Goal: Communication & Community: Answer question/provide support

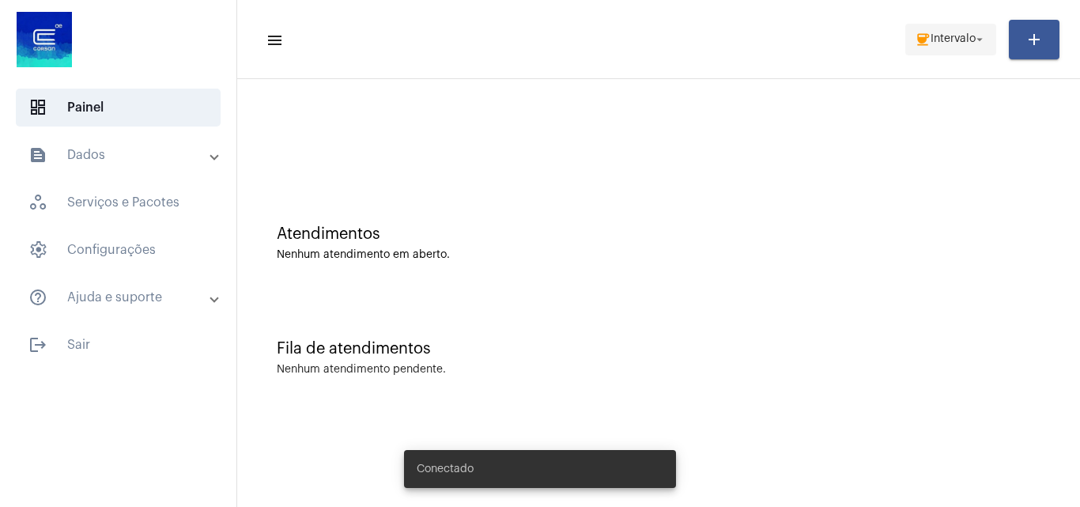
click at [964, 29] on span "coffee Intervalo arrow_drop_down" at bounding box center [951, 39] width 72 height 28
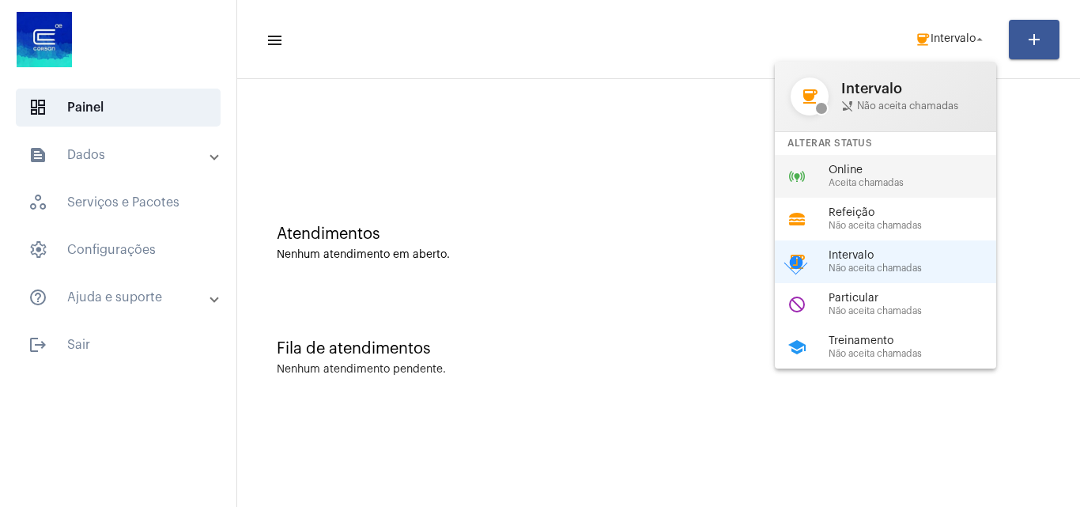
click at [890, 178] on span "Aceita chamadas" at bounding box center [918, 183] width 180 height 10
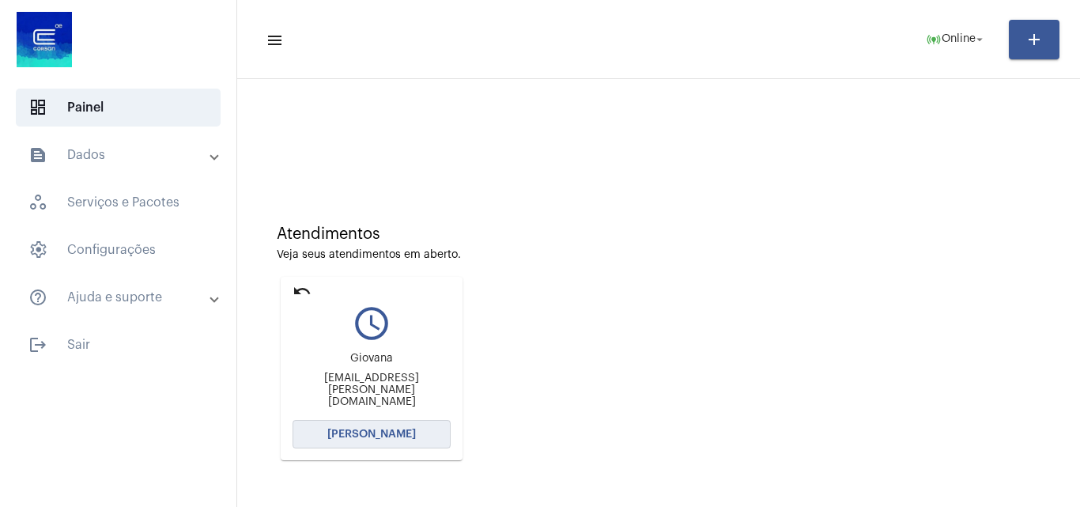
click at [409, 432] on span "[PERSON_NAME]" at bounding box center [371, 433] width 89 height 11
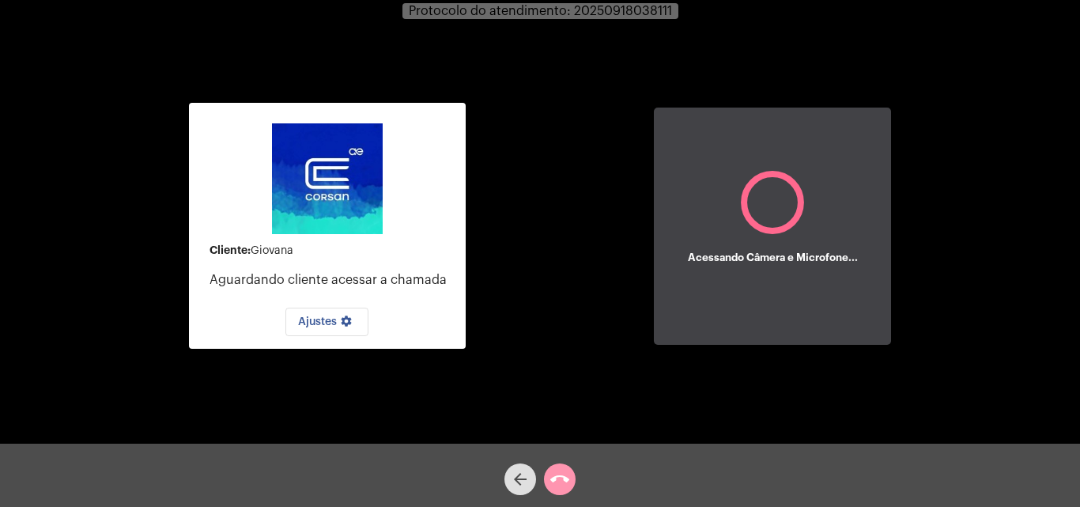
click at [981, 307] on div "Cliente: [PERSON_NAME] cliente acessar a chamada Ajustes settings Acessando Câm…" at bounding box center [540, 223] width 1077 height 443
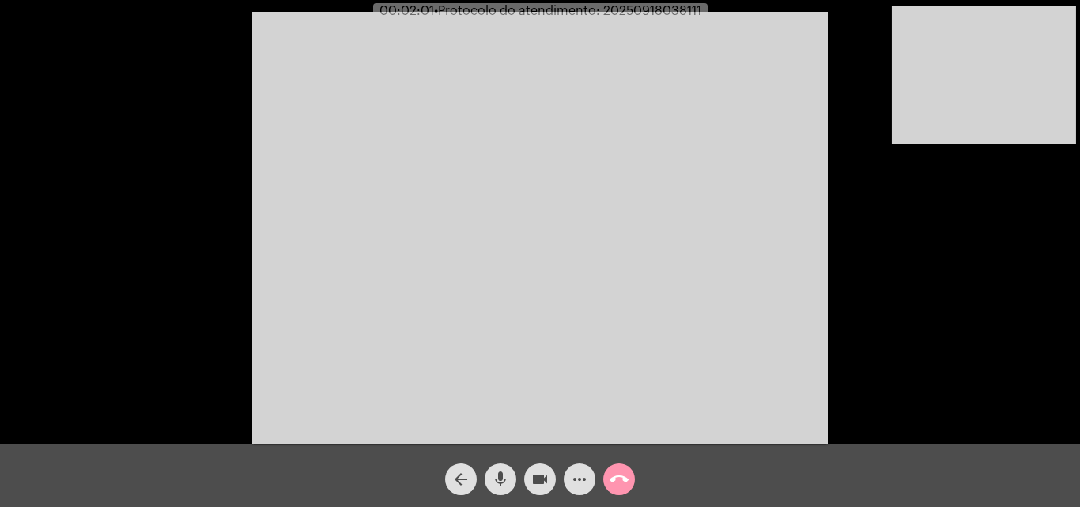
click at [492, 474] on mat-icon "mic" at bounding box center [500, 479] width 19 height 19
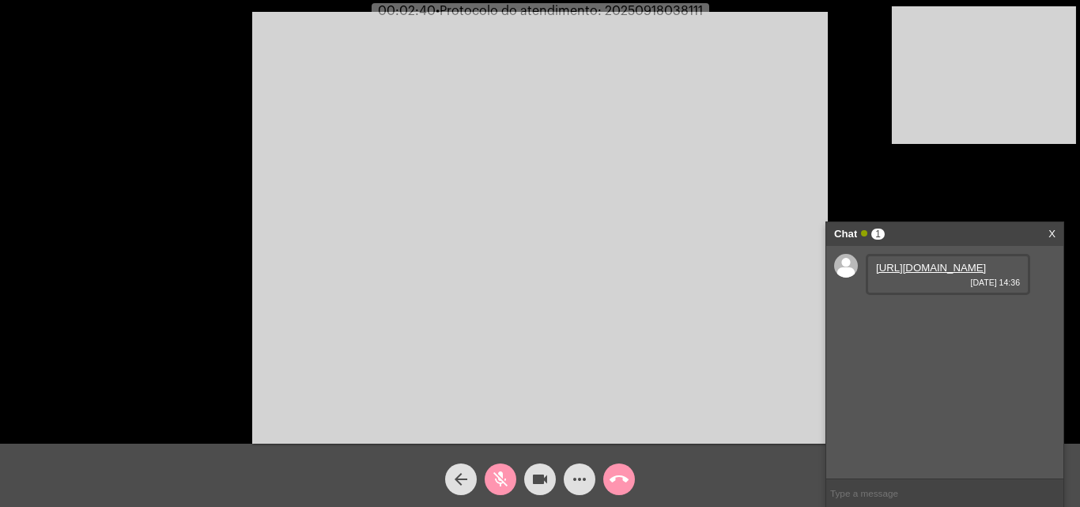
click at [506, 479] on mat-icon "mic_off" at bounding box center [500, 479] width 19 height 19
click at [945, 274] on link "[URL][DOMAIN_NAME]" at bounding box center [931, 268] width 110 height 12
click at [492, 480] on mat-icon "mic" at bounding box center [500, 479] width 19 height 19
click at [900, 330] on link "[URL][DOMAIN_NAME][DOMAIN_NAME]" at bounding box center [931, 319] width 110 height 24
click at [503, 460] on div "mic_off" at bounding box center [501, 475] width 40 height 40
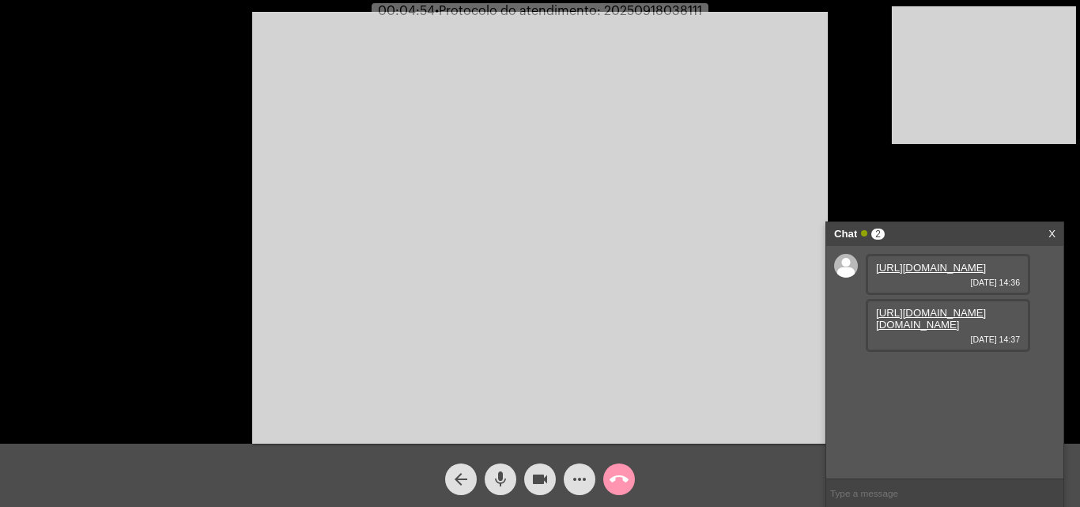
click at [495, 477] on mat-icon "mic" at bounding box center [500, 479] width 19 height 19
click at [497, 469] on span "mic_off" at bounding box center [500, 479] width 19 height 32
click at [498, 481] on mat-icon "mic" at bounding box center [500, 479] width 19 height 19
click at [533, 476] on mat-icon "videocam" at bounding box center [539, 479] width 19 height 19
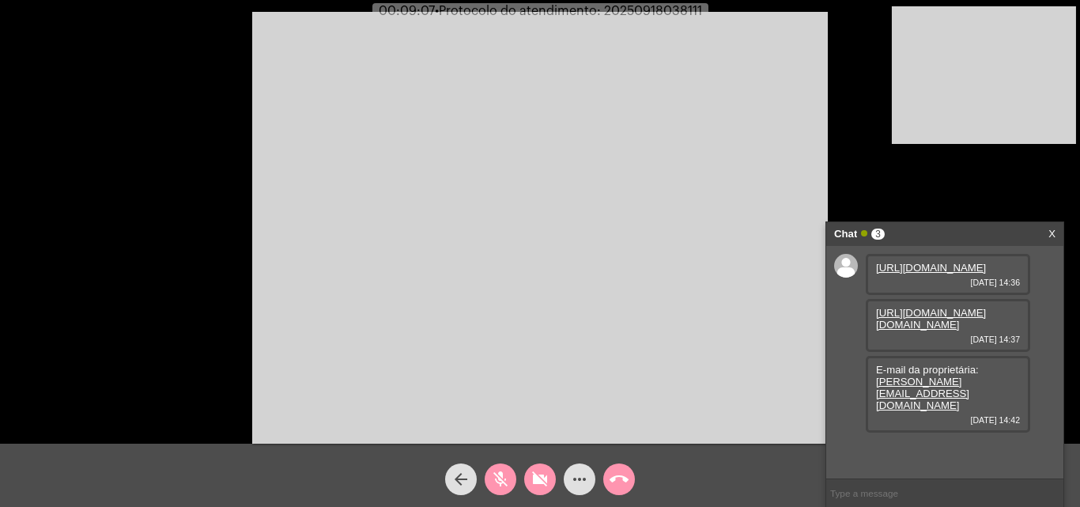
click at [533, 474] on mat-icon "videocam_off" at bounding box center [539, 479] width 19 height 19
click at [514, 482] on button "mic_off" at bounding box center [501, 479] width 32 height 32
click at [507, 474] on mat-icon "mic" at bounding box center [500, 479] width 19 height 19
click at [537, 478] on mat-icon "videocam" at bounding box center [539, 479] width 19 height 19
click at [534, 478] on mat-icon "videocam_off" at bounding box center [539, 479] width 19 height 19
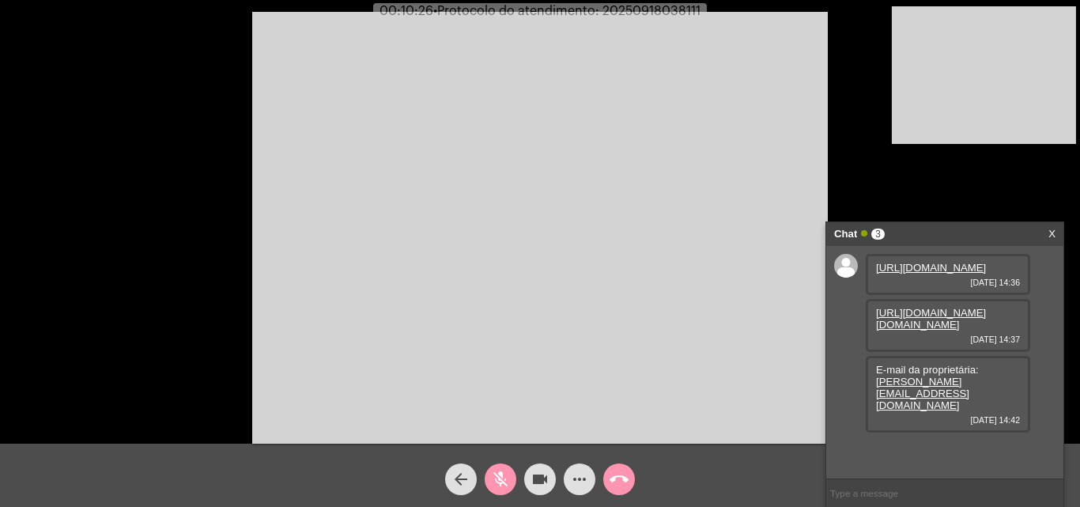
click at [493, 481] on mat-icon "mic_off" at bounding box center [500, 479] width 19 height 19
click at [640, 16] on span "• Protocolo do atendimento: 20250918038111" at bounding box center [563, 11] width 267 height 13
copy span "20250918038111"
click at [911, 495] on input "text" at bounding box center [944, 493] width 237 height 28
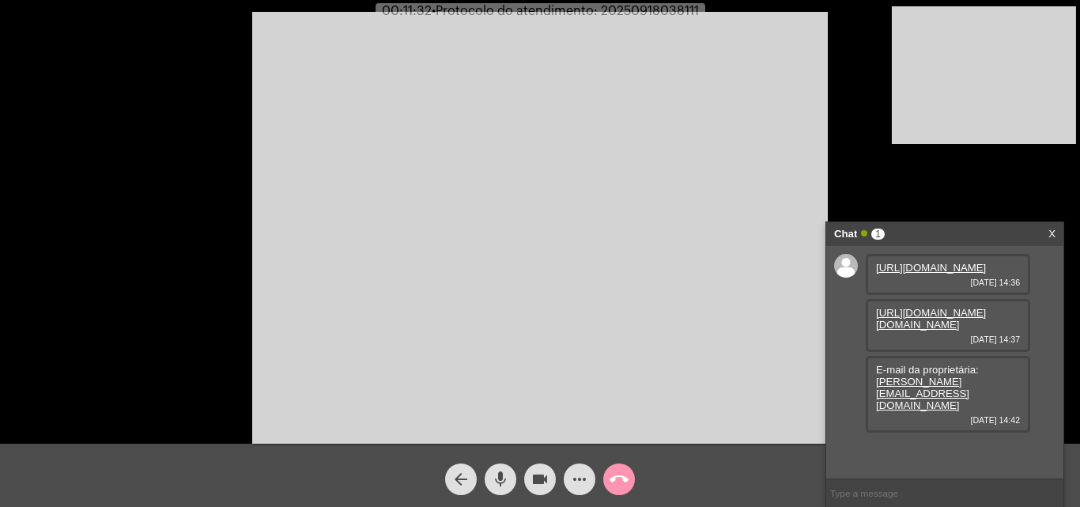
paste input "20250918038111"
type input "20250918038111"
click at [610, 476] on mat-icon "call_end" at bounding box center [618, 479] width 19 height 19
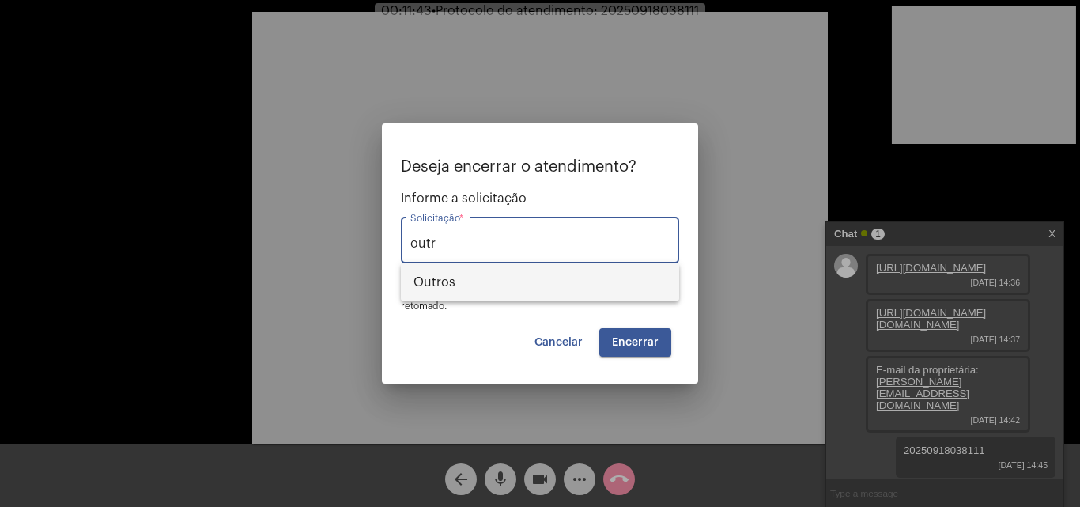
click at [530, 281] on span "Outros" at bounding box center [539, 282] width 253 height 38
type input "Outros"
click at [649, 348] on button "Encerrar" at bounding box center [635, 342] width 72 height 28
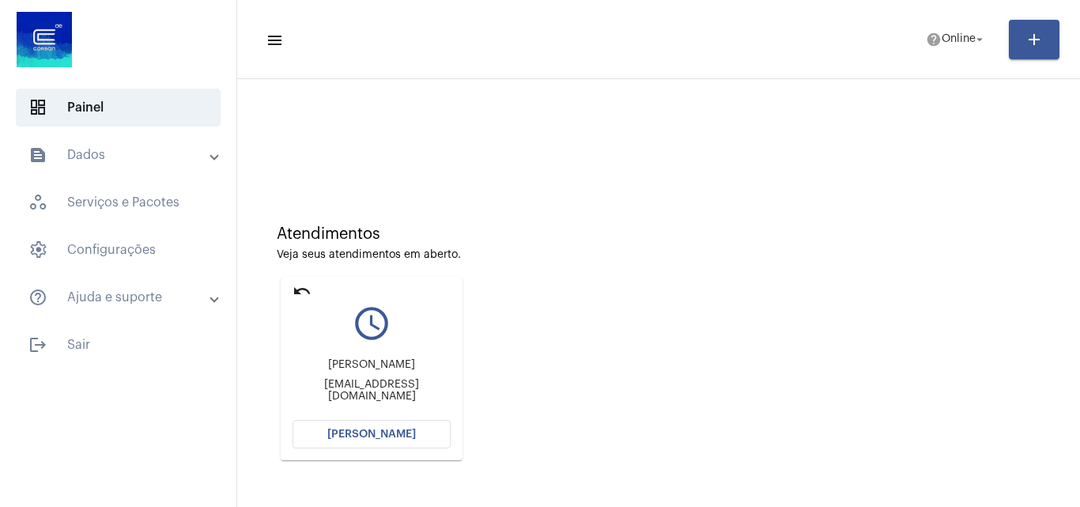
click at [402, 436] on span "[PERSON_NAME]" at bounding box center [371, 433] width 89 height 11
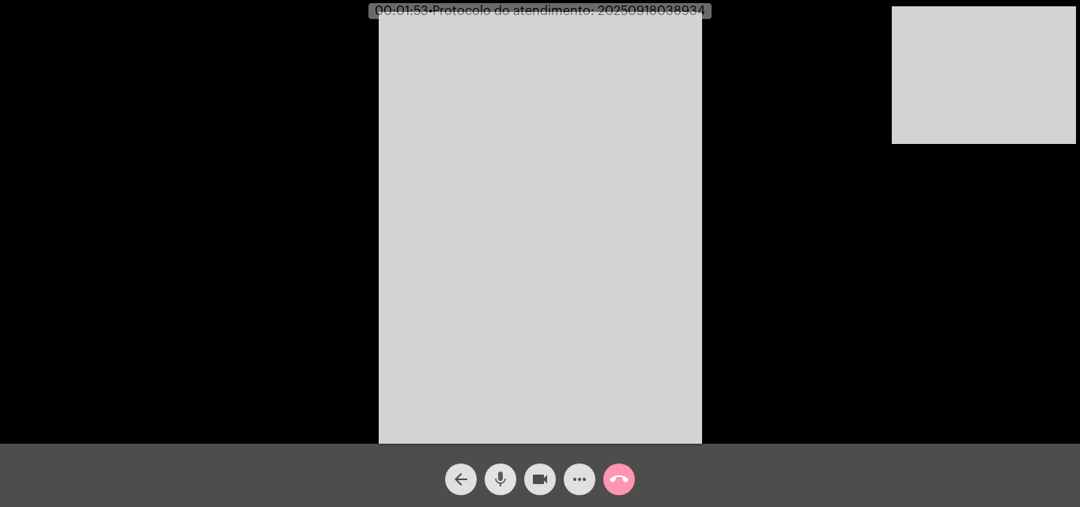
click at [505, 469] on span "mic" at bounding box center [500, 479] width 19 height 32
click at [494, 489] on mat-icon "mic_off" at bounding box center [500, 479] width 19 height 19
click at [620, 477] on mat-icon "call_end" at bounding box center [618, 479] width 19 height 19
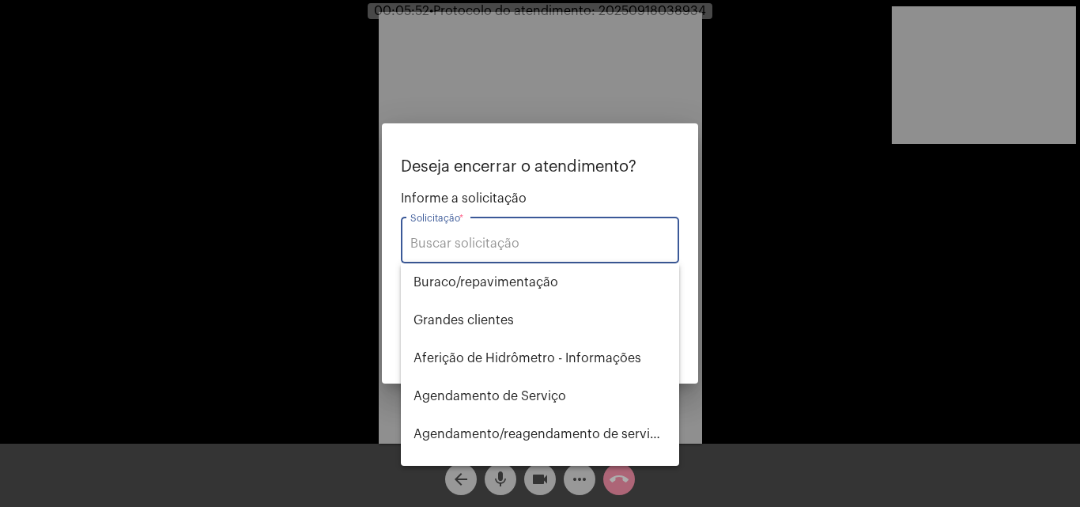
click at [537, 248] on input "Solicitação *" at bounding box center [539, 243] width 259 height 14
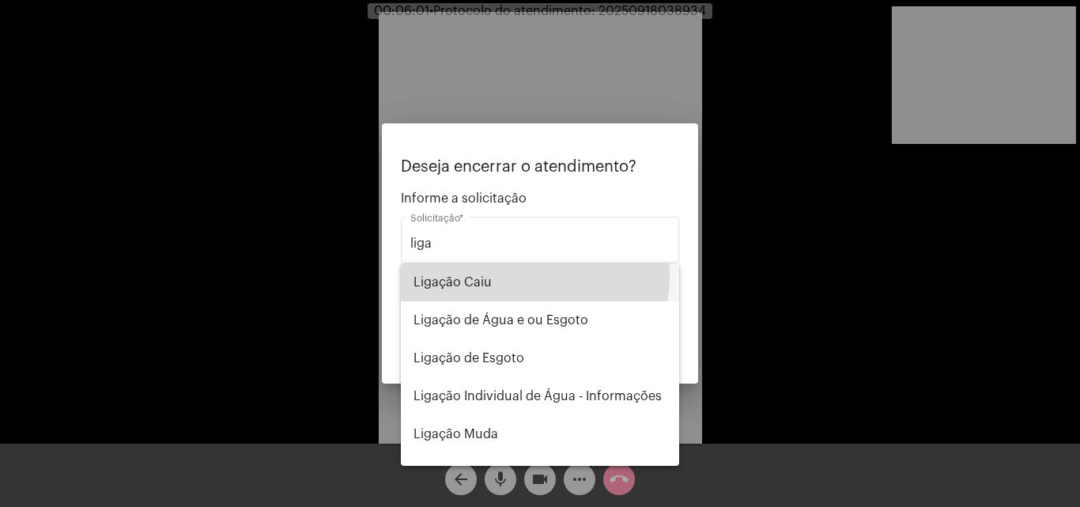
click at [521, 275] on span "Ligação Caiu" at bounding box center [539, 282] width 253 height 38
type input "Ligação Caiu"
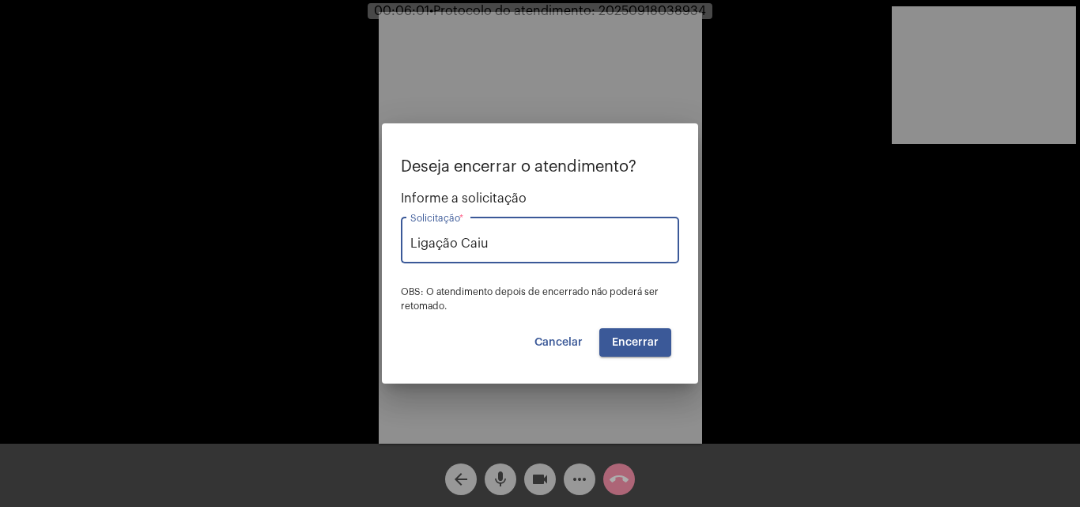
click at [640, 346] on span "Encerrar" at bounding box center [635, 342] width 47 height 11
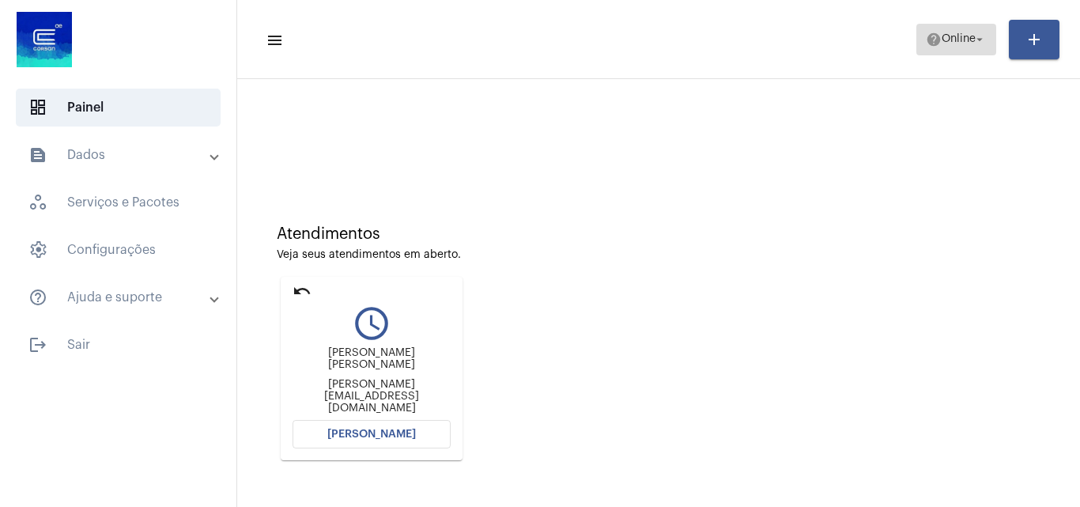
click at [953, 39] on span "Online" at bounding box center [958, 39] width 34 height 11
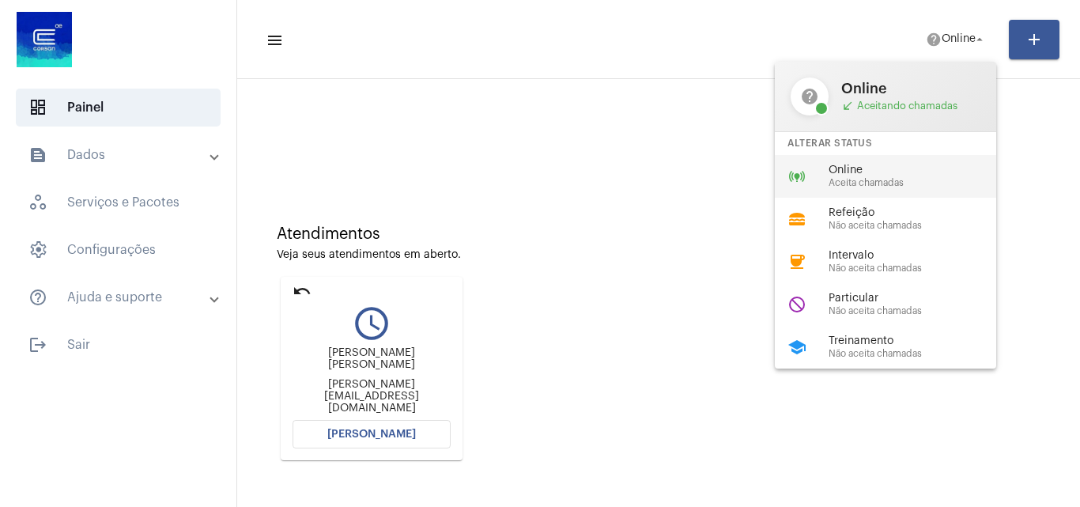
click at [895, 188] on div "online_prediction Online Aceita chamadas" at bounding box center [898, 176] width 247 height 43
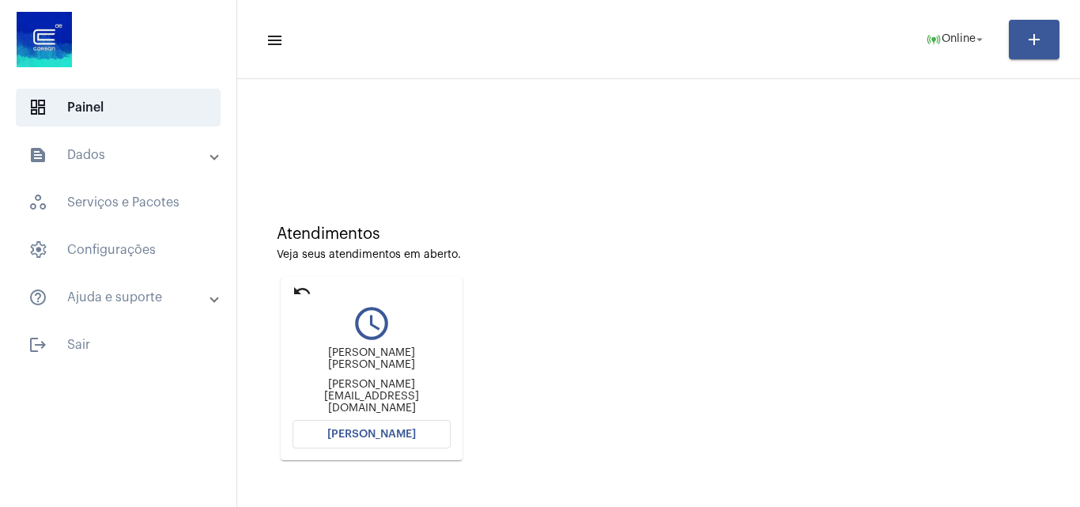
click at [382, 421] on button "[PERSON_NAME]" at bounding box center [371, 434] width 158 height 28
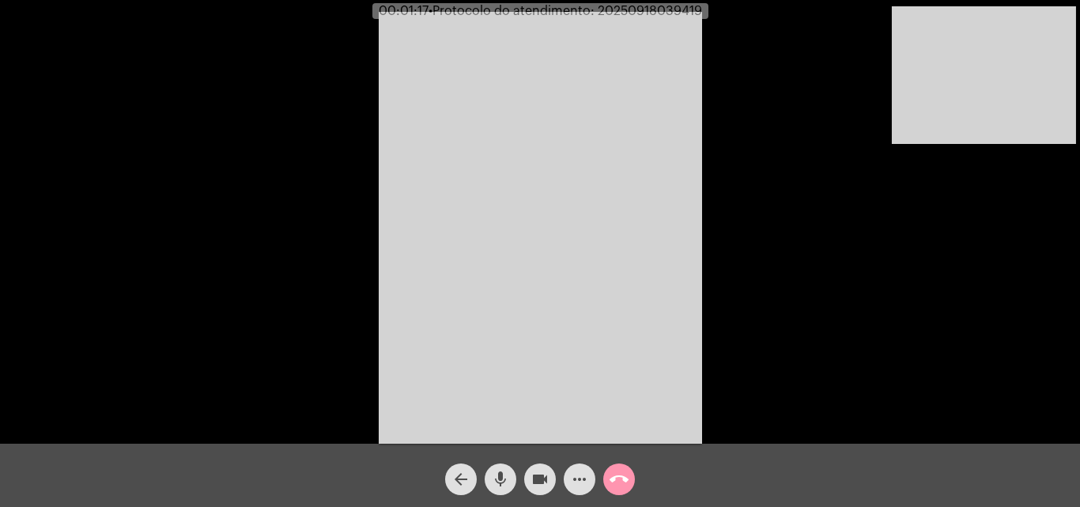
click at [510, 486] on button "mic" at bounding box center [501, 479] width 32 height 32
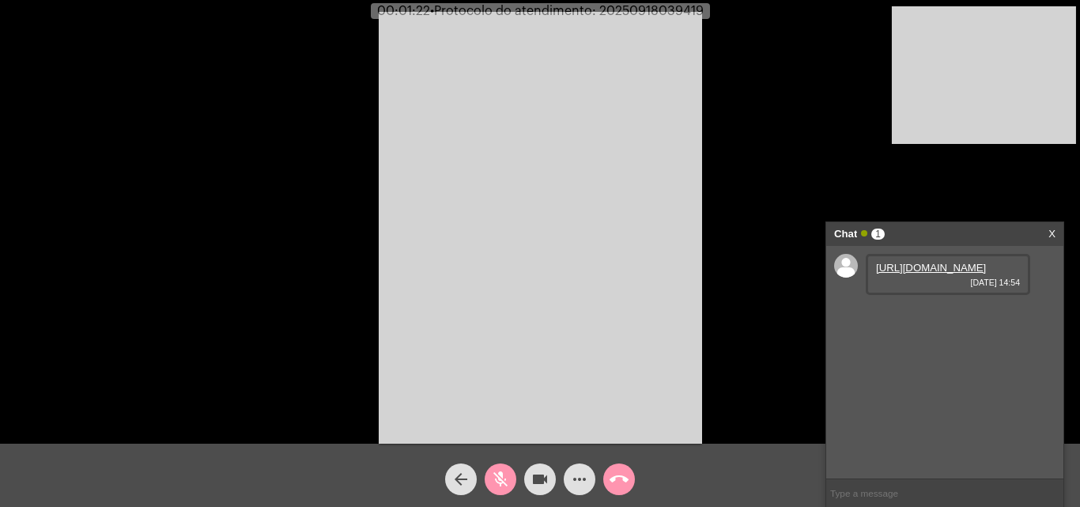
click at [510, 486] on button "mic_off" at bounding box center [501, 479] width 32 height 32
click at [965, 274] on link "[URL][DOMAIN_NAME]" at bounding box center [931, 268] width 110 height 12
click at [508, 481] on mat-icon "mic" at bounding box center [500, 479] width 19 height 19
click at [908, 364] on link "[URL][DOMAIN_NAME]" at bounding box center [931, 358] width 110 height 12
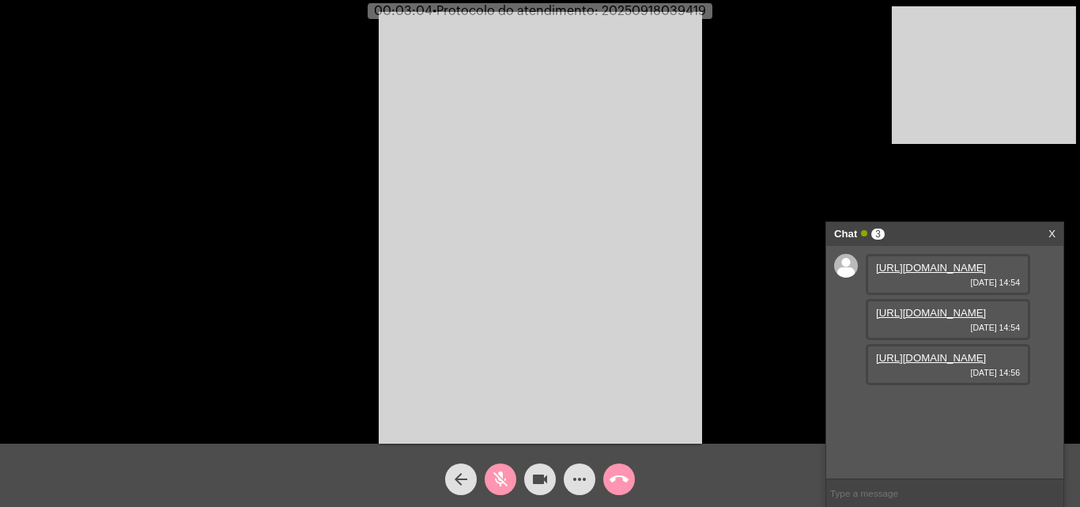
click at [944, 319] on link "[URL][DOMAIN_NAME]" at bounding box center [931, 313] width 110 height 12
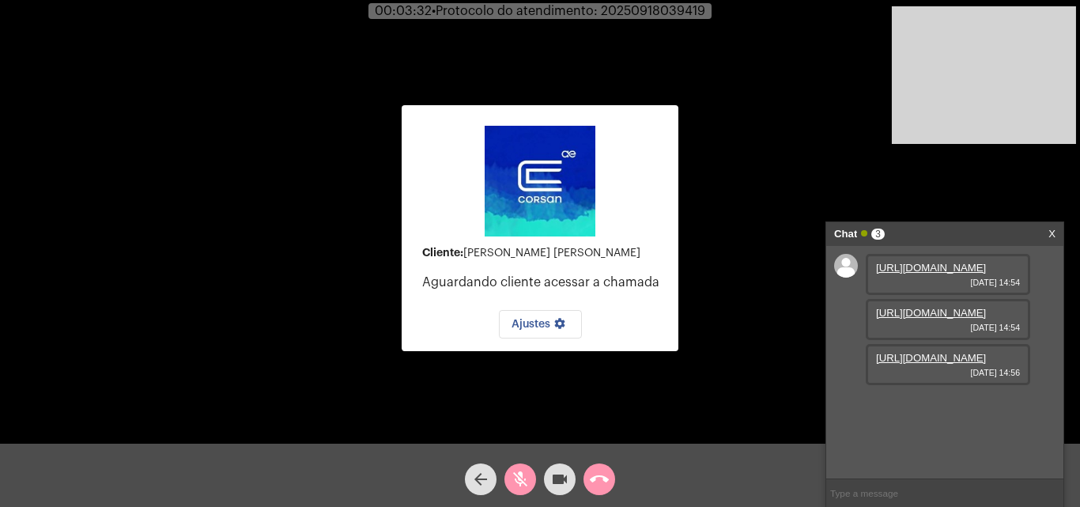
click at [704, 341] on div "Cliente: [PERSON_NAME] [PERSON_NAME] Aguardando cliente acessar a chamada Ajust…" at bounding box center [540, 225] width 1077 height 443
click at [525, 474] on mat-icon "mic_off" at bounding box center [520, 479] width 19 height 19
click at [228, 83] on div "Cliente: [PERSON_NAME] [PERSON_NAME] Aguardando cliente acessar a chamada Ajust…" at bounding box center [540, 225] width 1077 height 443
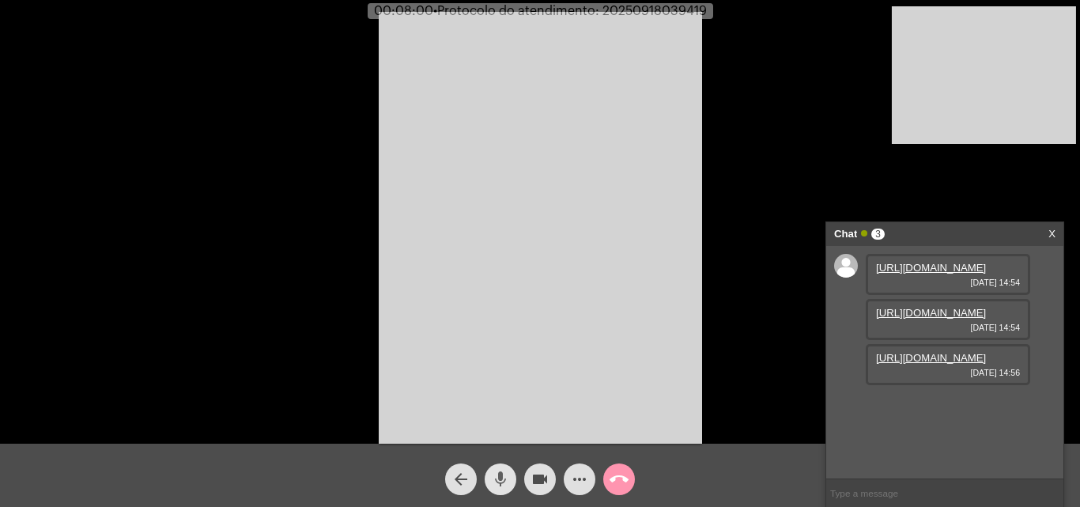
click at [491, 471] on mat-icon "mic" at bounding box center [500, 479] width 19 height 19
click at [504, 472] on mat-icon "mic_off" at bounding box center [500, 479] width 19 height 19
click at [504, 476] on mat-icon "mic" at bounding box center [500, 479] width 19 height 19
click at [542, 485] on mat-icon "videocam" at bounding box center [539, 479] width 19 height 19
click at [538, 481] on mat-icon "videocam_off" at bounding box center [539, 479] width 19 height 19
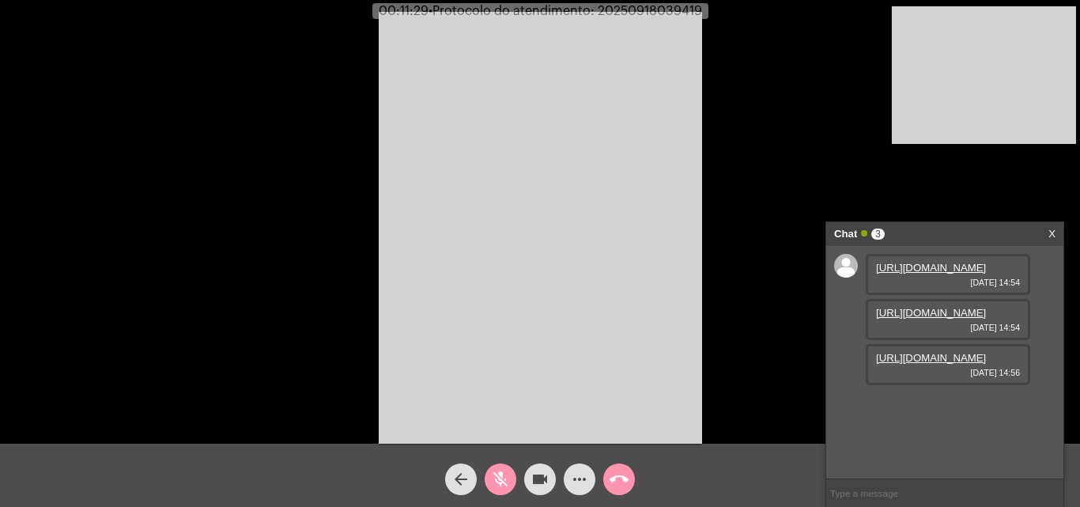
click at [502, 489] on mat-icon "mic_off" at bounding box center [500, 479] width 19 height 19
click at [496, 471] on mat-icon "mic" at bounding box center [500, 479] width 19 height 19
click at [500, 480] on mat-icon "mic_off" at bounding box center [500, 479] width 19 height 19
click at [655, 12] on span "• Protocolo do atendimento: 20250918039419" at bounding box center [568, 11] width 274 height 13
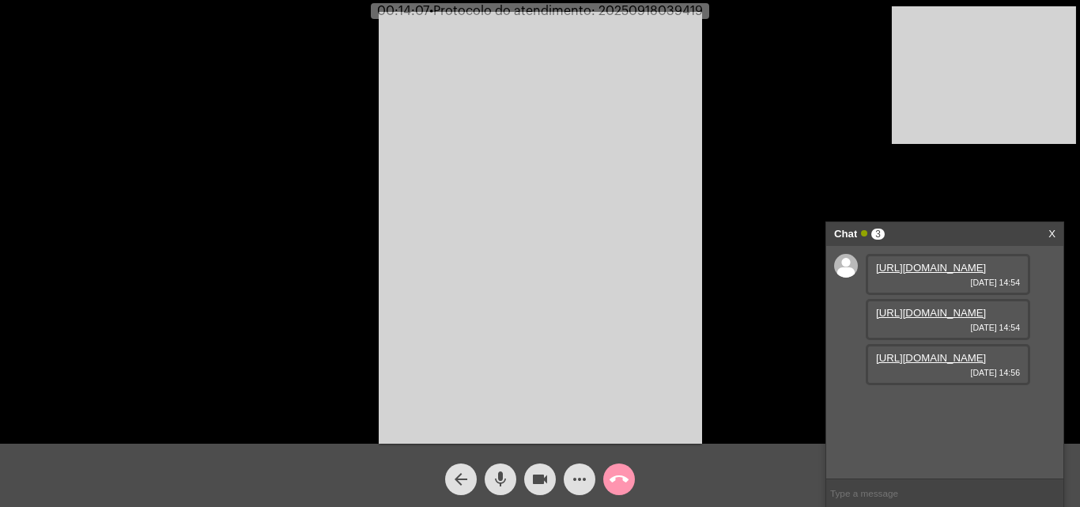
copy span "20250918039419"
click at [635, 181] on video at bounding box center [540, 228] width 323 height 432
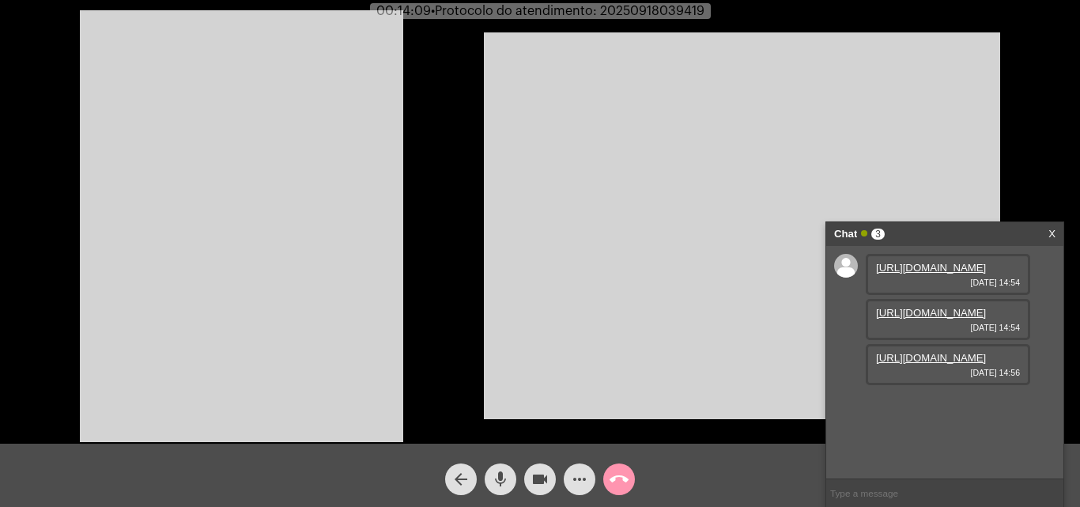
click at [318, 285] on video at bounding box center [241, 226] width 323 height 432
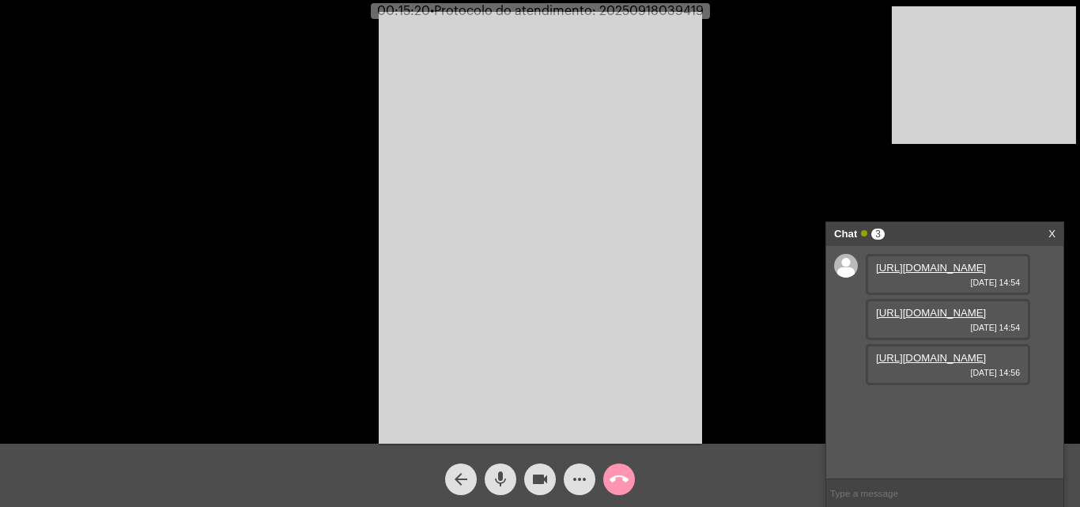
click at [613, 481] on mat-icon "call_end" at bounding box center [618, 479] width 19 height 19
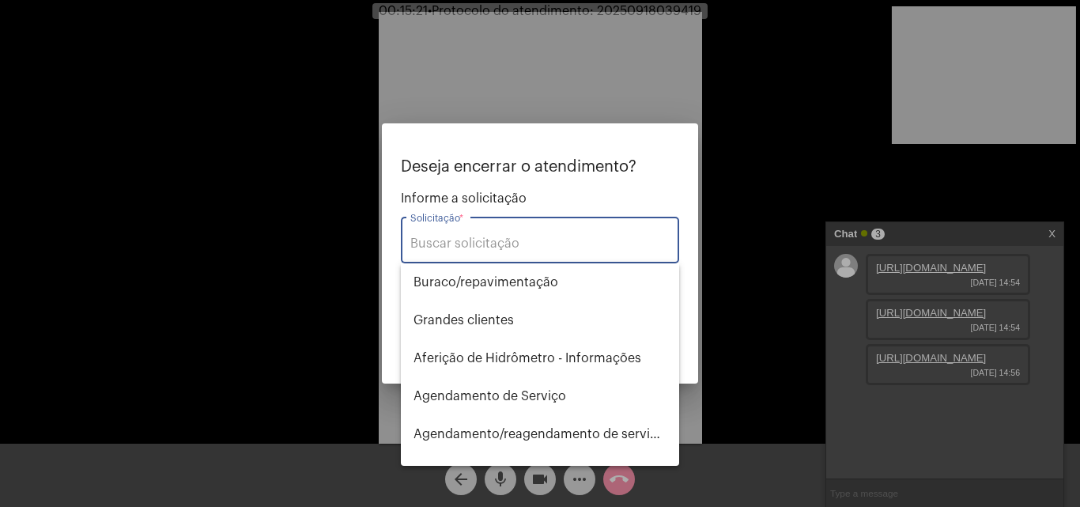
click at [513, 252] on div "Solicitação *" at bounding box center [539, 238] width 259 height 50
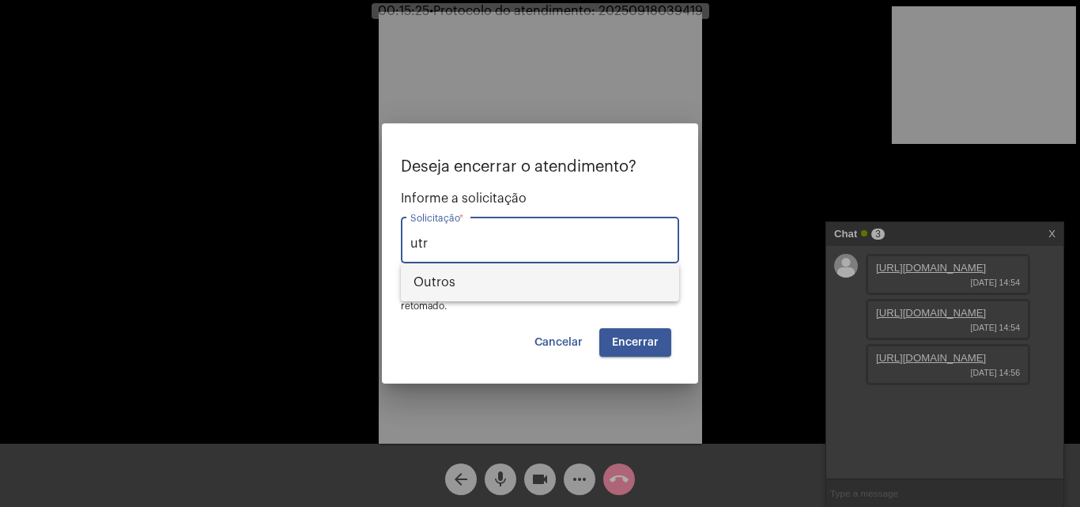
click at [504, 277] on span "Outros" at bounding box center [539, 282] width 253 height 38
type input "Outros"
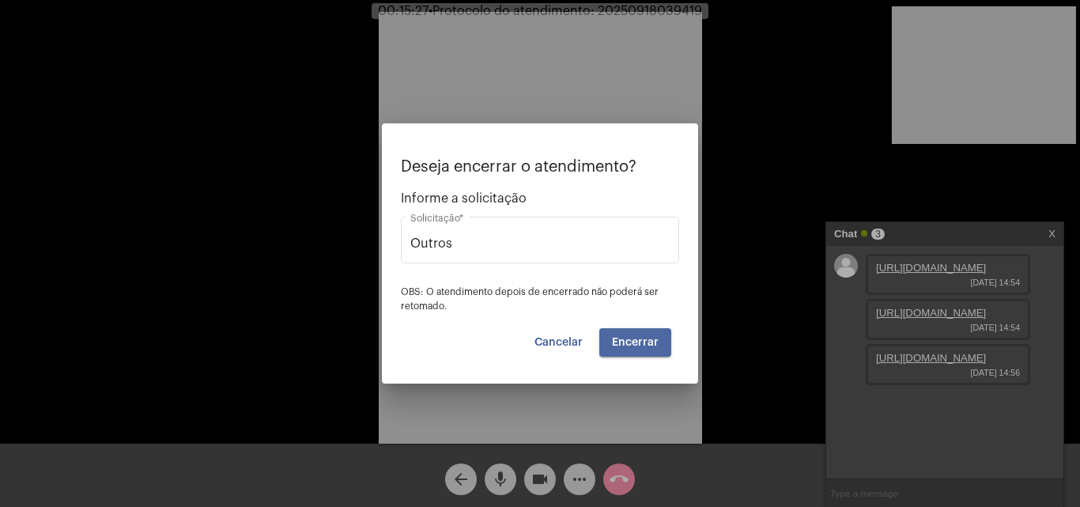
click at [638, 337] on span "Encerrar" at bounding box center [635, 342] width 47 height 11
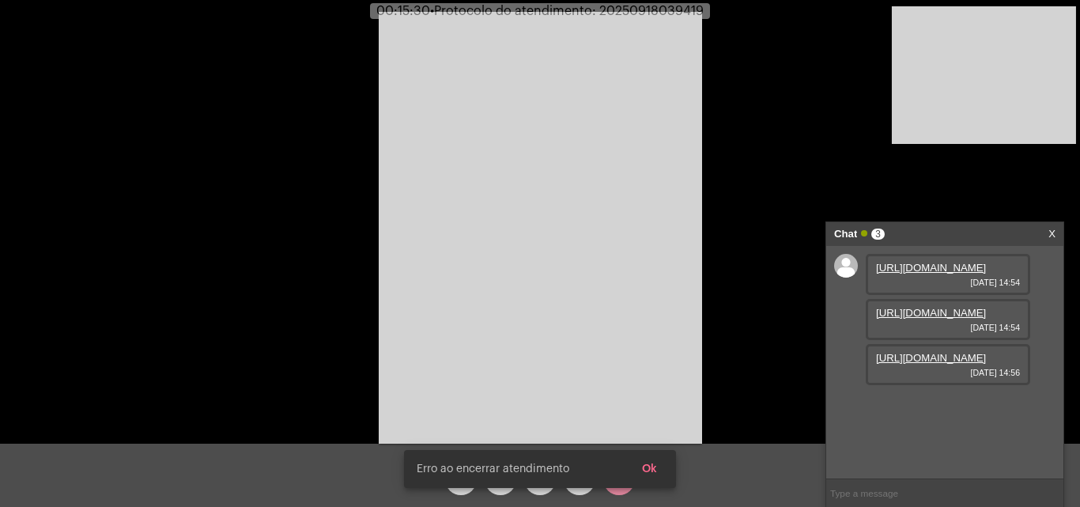
click at [642, 461] on button "Ok" at bounding box center [649, 469] width 40 height 28
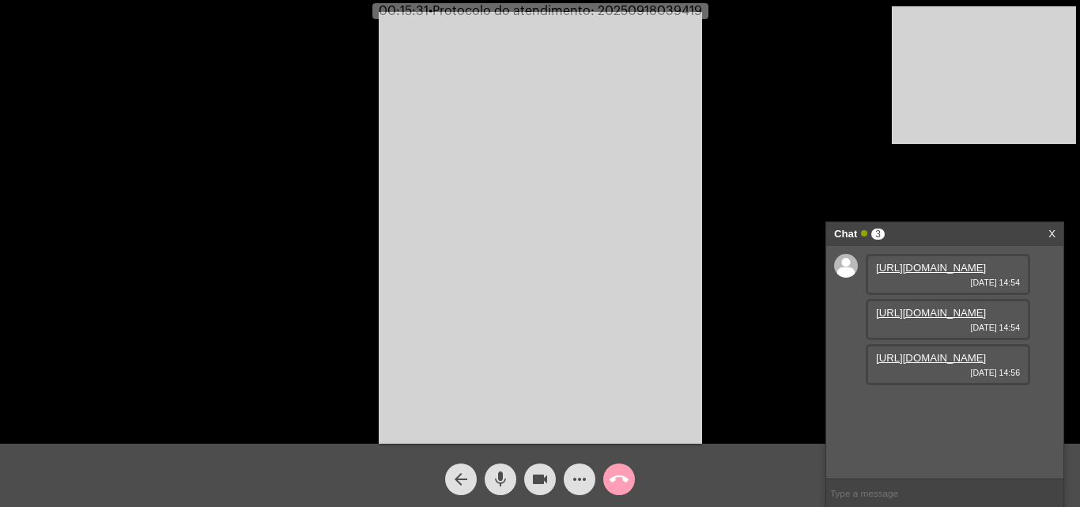
click at [628, 479] on mat-icon "call_end" at bounding box center [618, 479] width 19 height 19
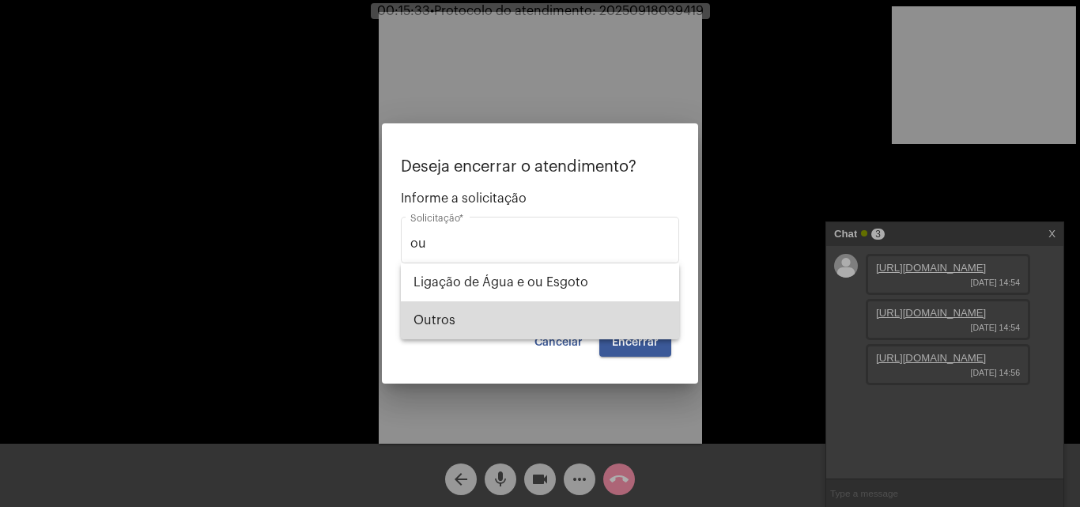
click at [531, 312] on span "Outros" at bounding box center [539, 320] width 253 height 38
type input "Outros"
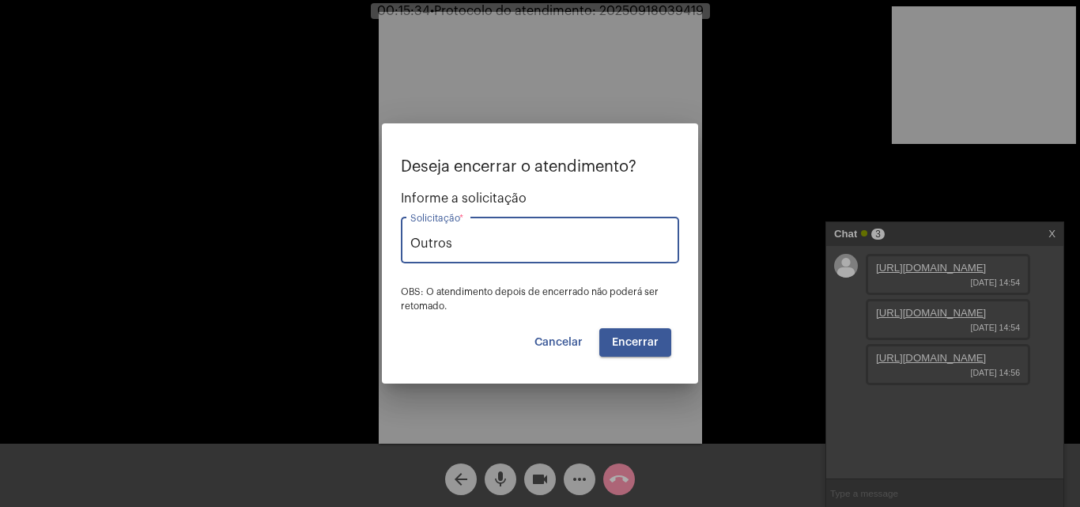
click at [641, 347] on span "Encerrar" at bounding box center [635, 342] width 47 height 11
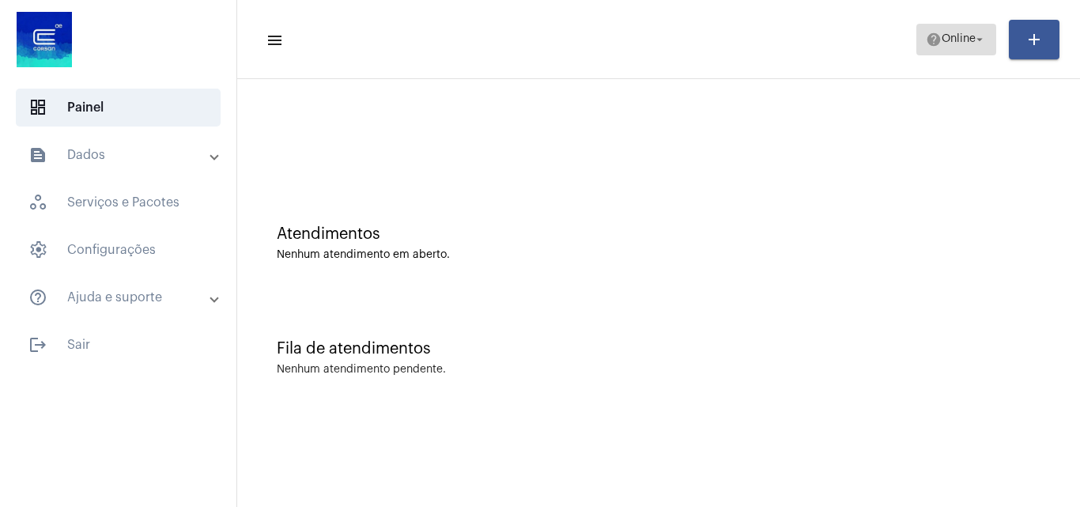
click at [953, 28] on span "help Online arrow_drop_down" at bounding box center [956, 39] width 61 height 28
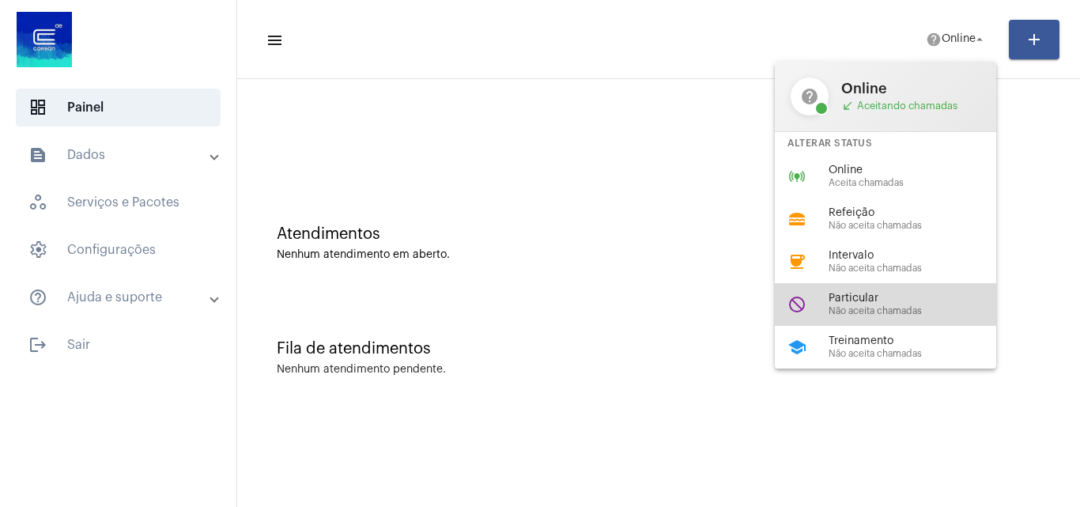
click at [884, 292] on span "Particular" at bounding box center [918, 298] width 180 height 12
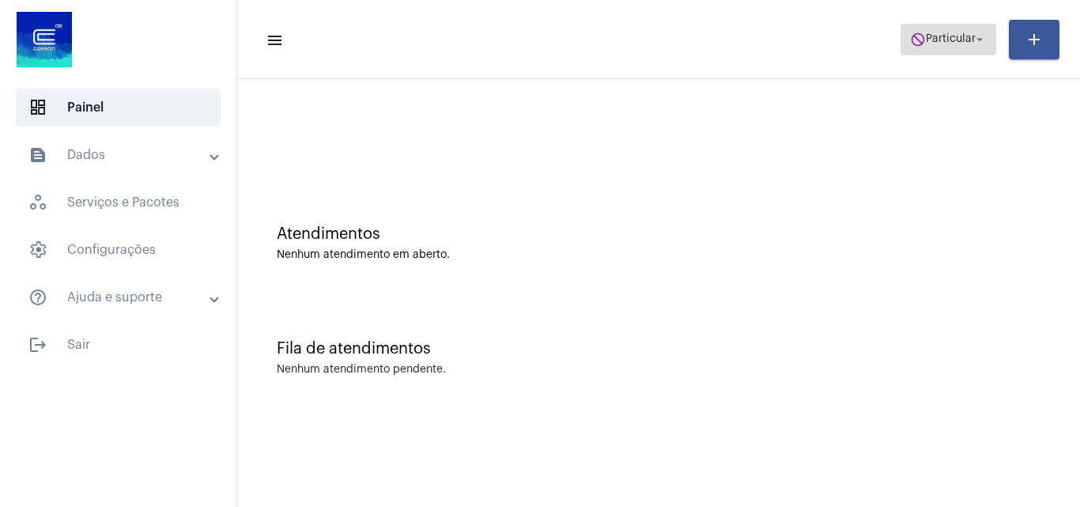
click at [941, 46] on span "do_not_disturb Particular arrow_drop_down" at bounding box center [948, 39] width 77 height 28
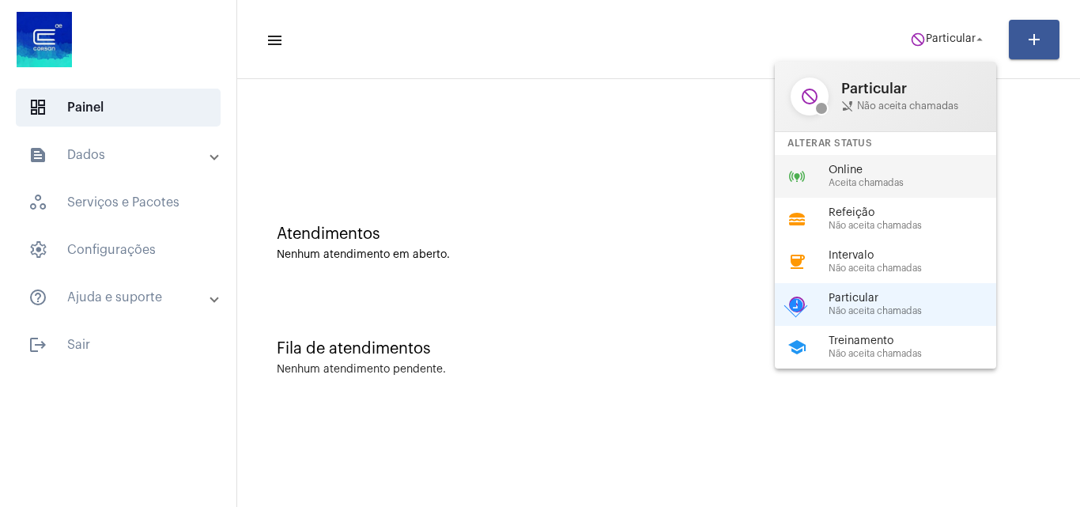
click at [885, 179] on span "Aceita chamadas" at bounding box center [918, 183] width 180 height 10
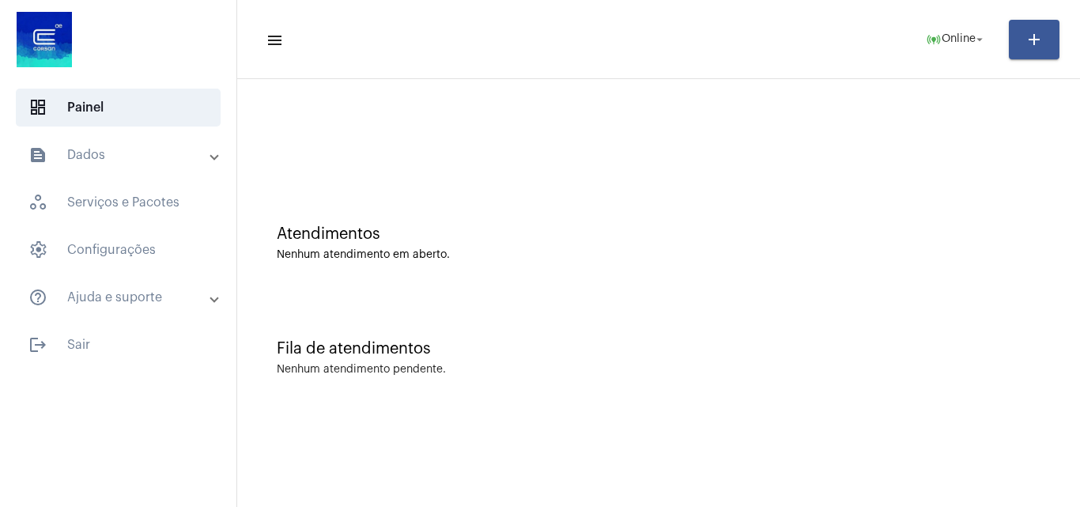
click at [874, 236] on div "Atendimentos" at bounding box center [659, 233] width 764 height 17
click at [131, 146] on mat-panel-title "text_snippet_outlined Dados" at bounding box center [119, 154] width 183 height 19
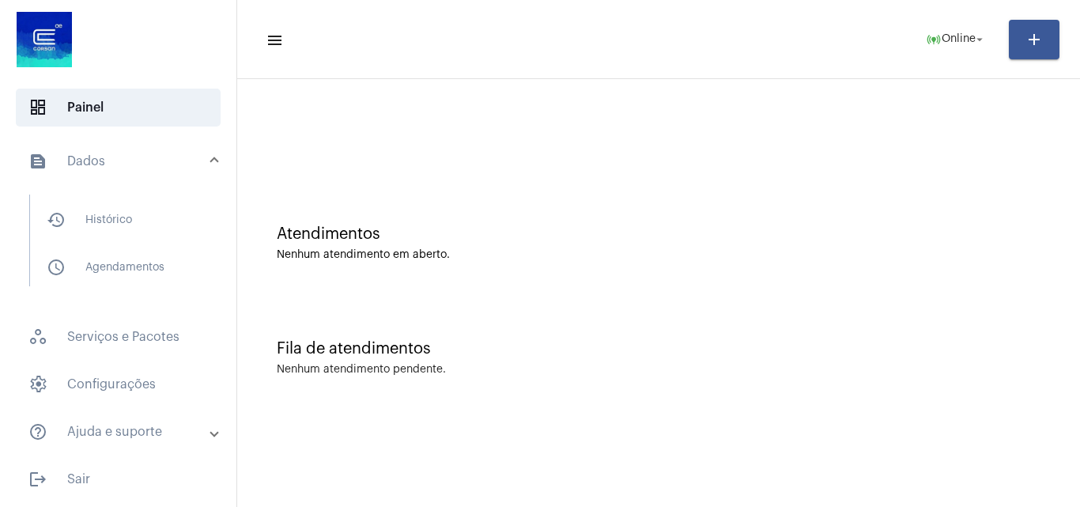
click at [140, 239] on mat-list "history_outlined Histórico schedule_outlined Agendamentos" at bounding box center [129, 240] width 198 height 92
click at [149, 214] on span "history_outlined Histórico" at bounding box center [117, 220] width 167 height 38
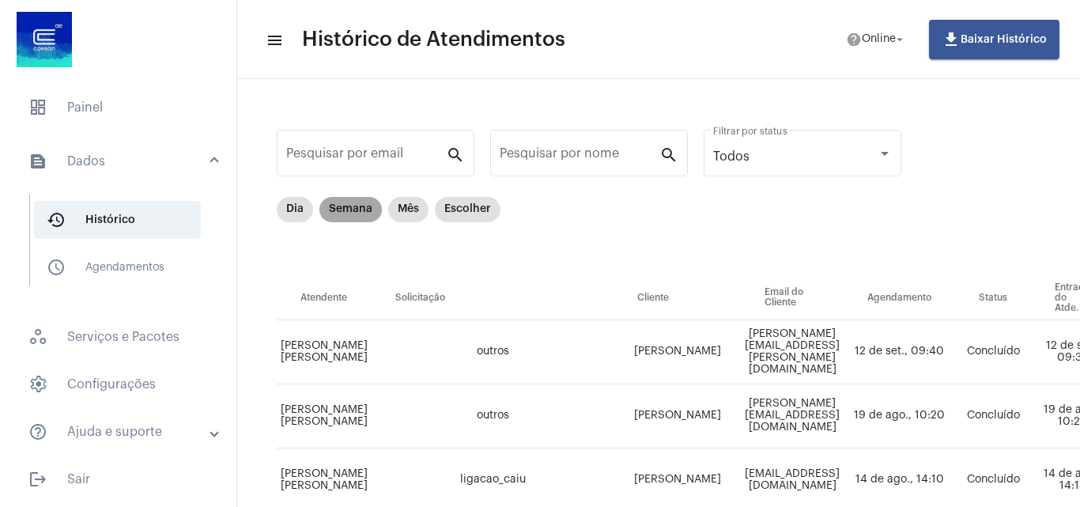
click at [366, 211] on mat-chip "Semana" at bounding box center [350, 209] width 62 height 25
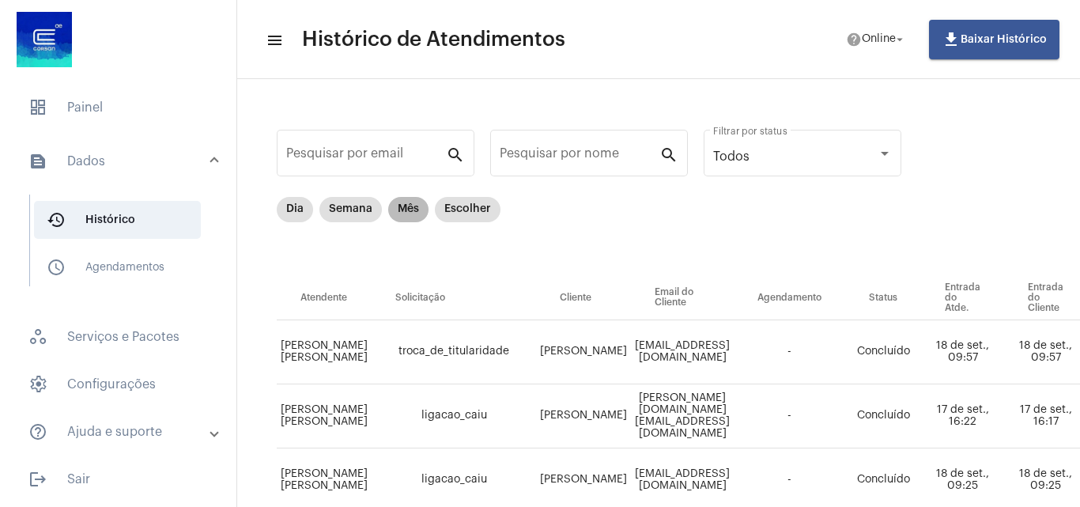
click at [417, 208] on mat-chip "Mês" at bounding box center [408, 209] width 40 height 25
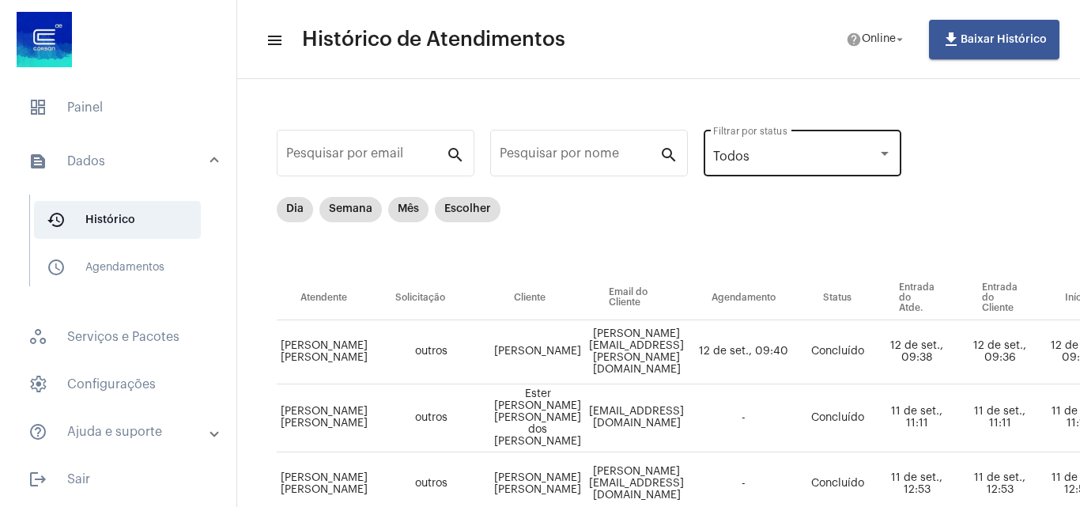
click at [751, 168] on div "Todos Filtrar por status" at bounding box center [802, 151] width 179 height 50
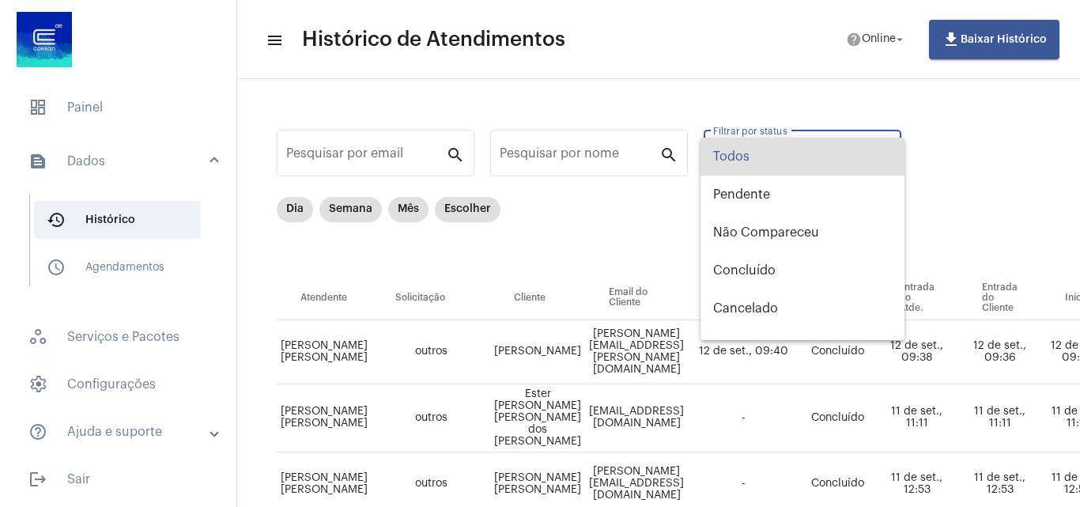
click at [751, 168] on span "Todos" at bounding box center [802, 157] width 179 height 38
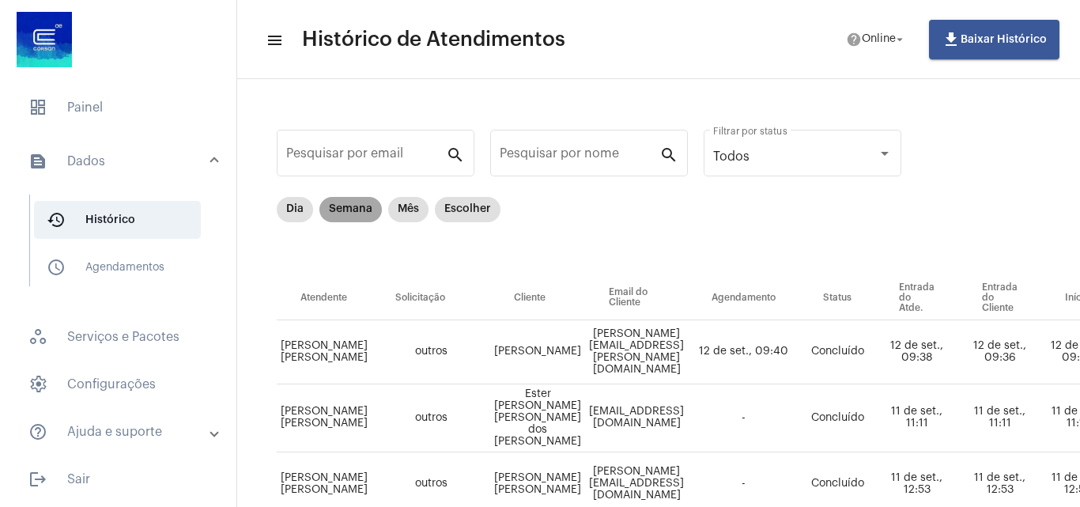
click at [363, 209] on mat-chip "Semana" at bounding box center [350, 209] width 62 height 25
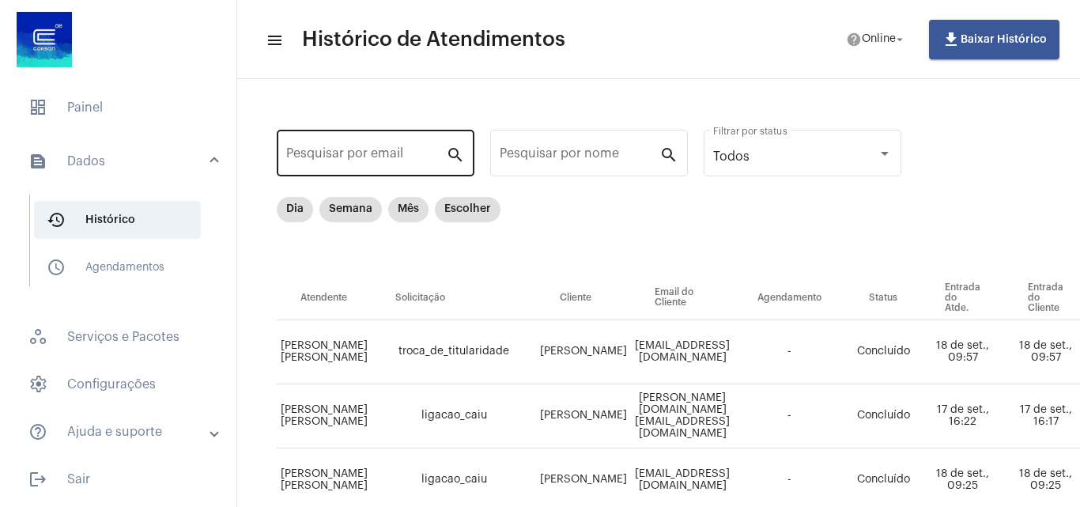
click at [345, 157] on input "Pesquisar por email" at bounding box center [366, 156] width 160 height 14
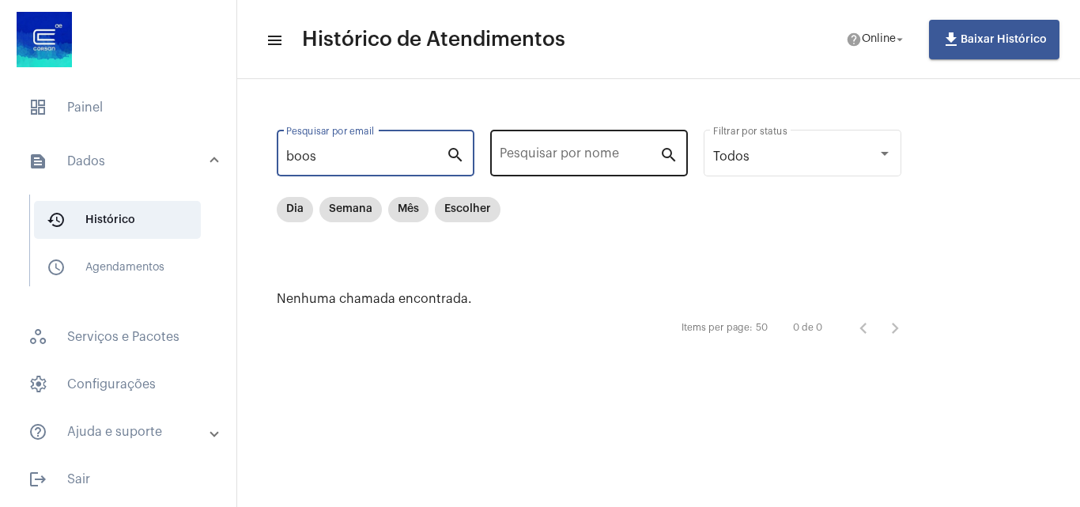
click at [526, 149] on input "Pesquisar por nome" at bounding box center [580, 156] width 160 height 14
click at [379, 162] on input "boos" at bounding box center [366, 156] width 160 height 14
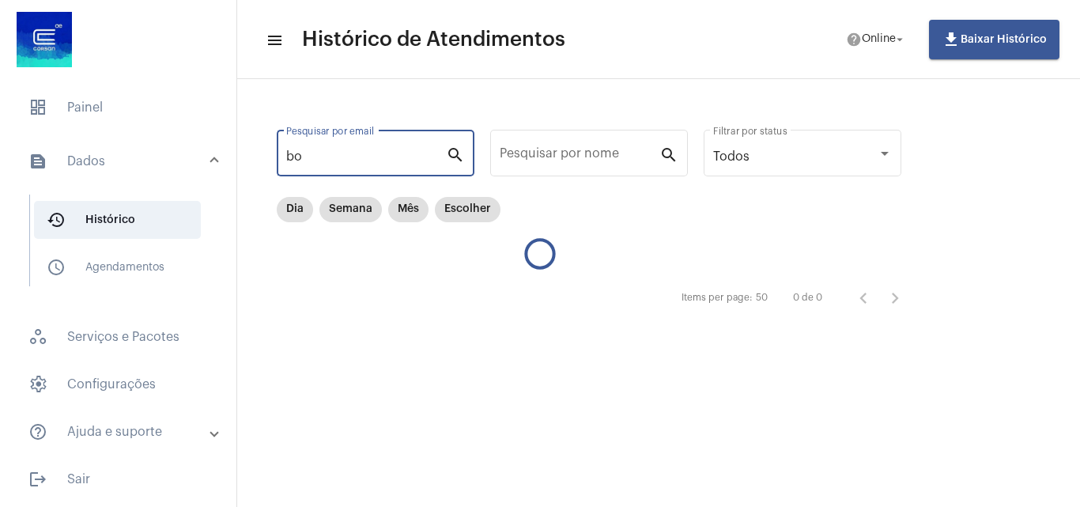
type input "b"
click at [395, 149] on div "boos Pesquisar por email" at bounding box center [366, 151] width 160 height 50
type input "b"
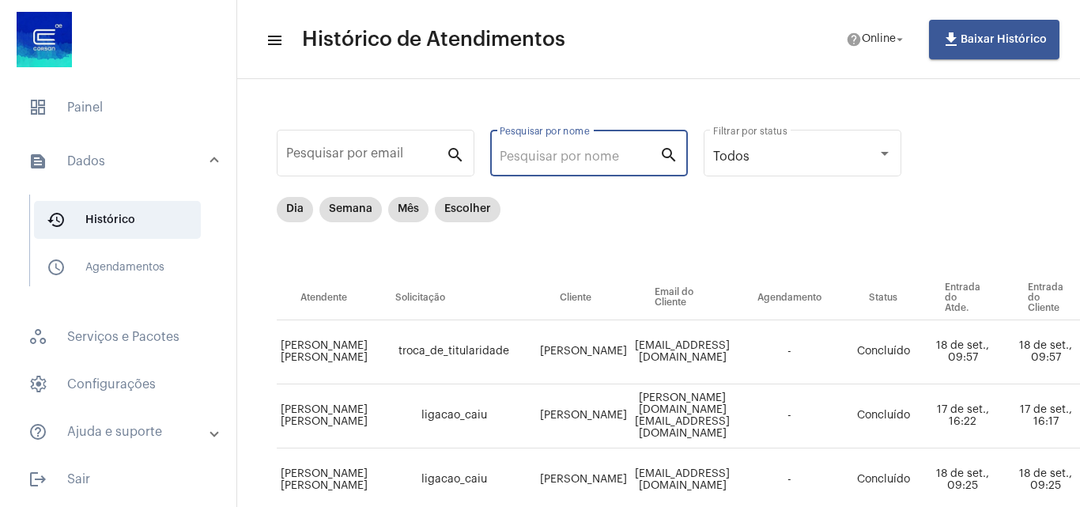
click at [507, 152] on input "Pesquisar por nome" at bounding box center [580, 156] width 160 height 14
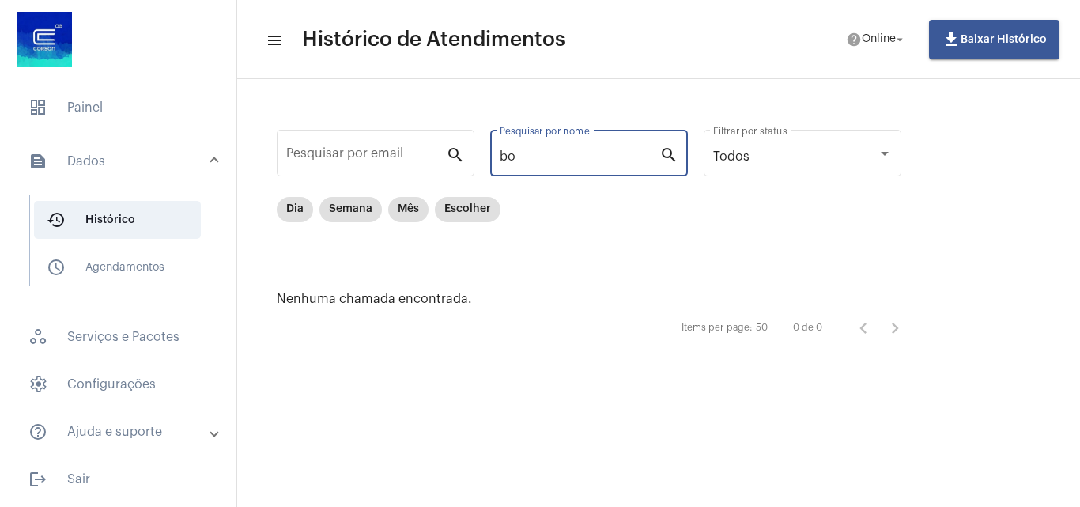
type input "b"
type input "Boos"
click at [359, 209] on mat-chip "Semana" at bounding box center [350, 209] width 62 height 25
click at [558, 158] on input "Boos" at bounding box center [580, 156] width 160 height 14
click at [754, 330] on div "Items per page: 50" at bounding box center [722, 328] width 89 height 10
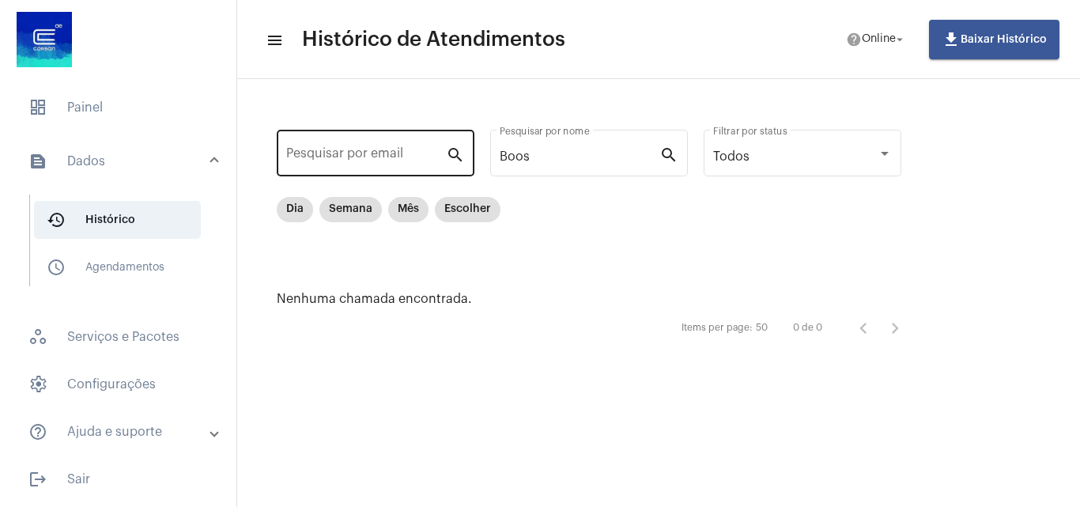
click at [360, 160] on input "Pesquisar por email" at bounding box center [366, 156] width 160 height 14
click at [77, 152] on mat-panel-title "text_snippet_outlined Dados" at bounding box center [119, 161] width 183 height 19
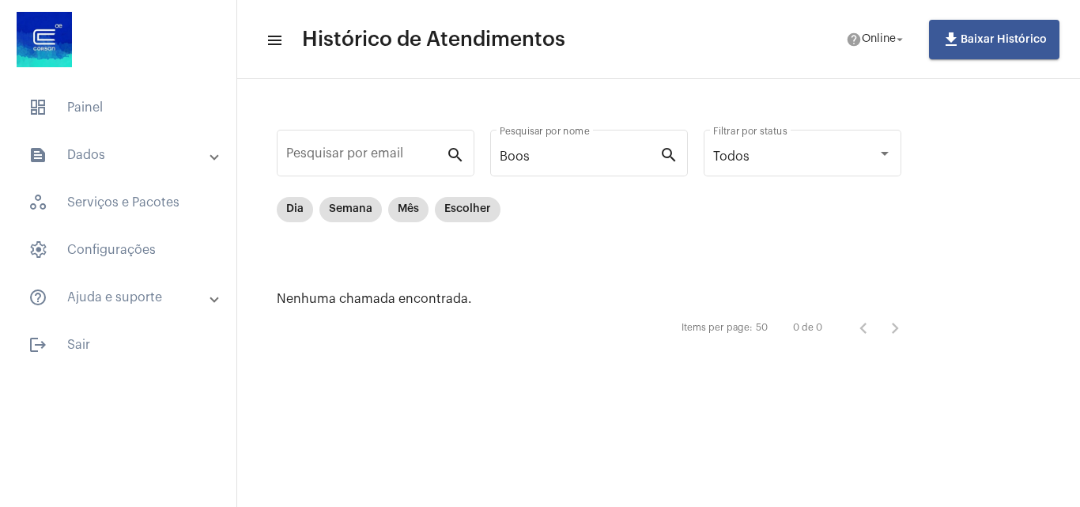
click at [77, 151] on mat-panel-title "text_snippet_outlined Dados" at bounding box center [119, 154] width 183 height 19
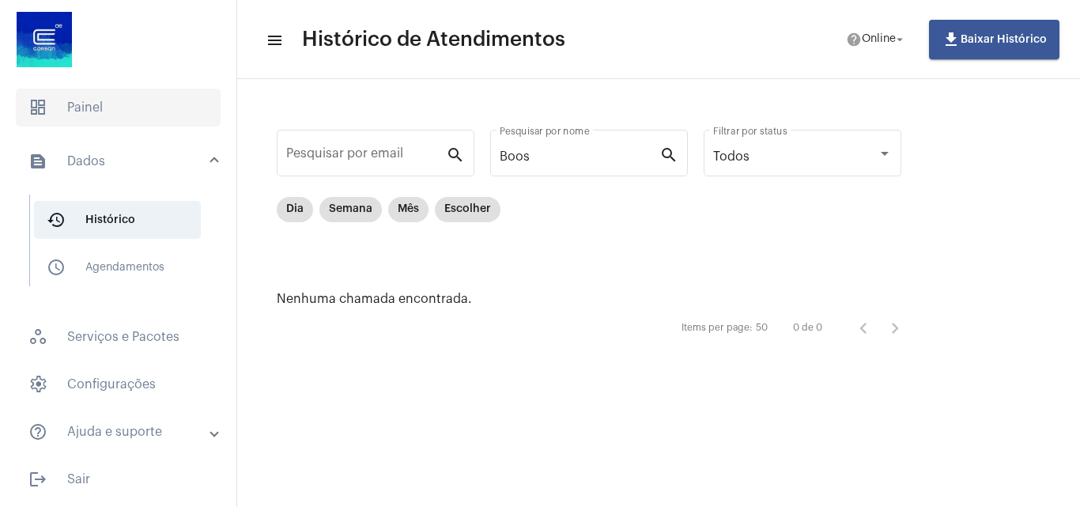
click at [90, 96] on span "dashboard Painel" at bounding box center [118, 108] width 205 height 38
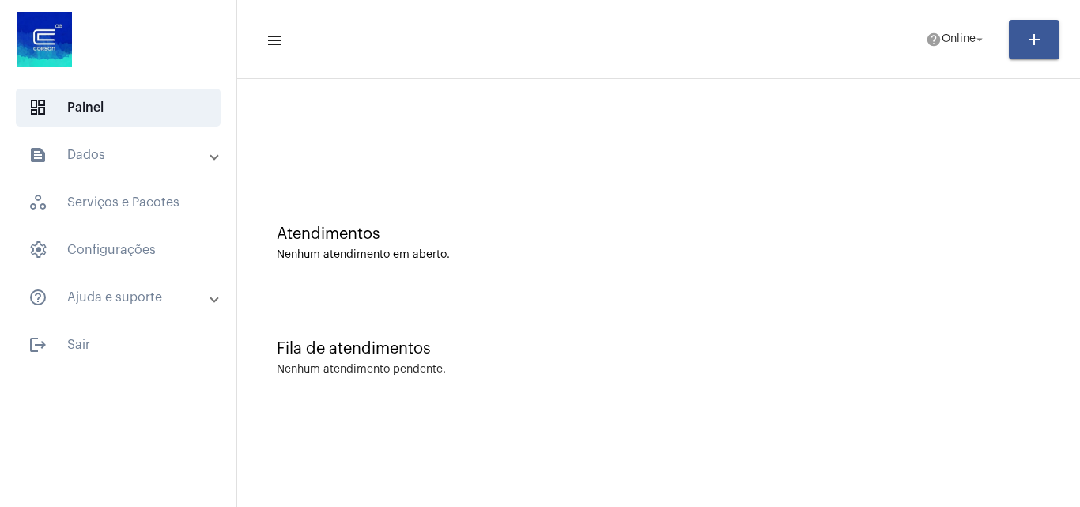
click at [79, 157] on mat-panel-title "text_snippet_outlined Dados" at bounding box center [119, 154] width 183 height 19
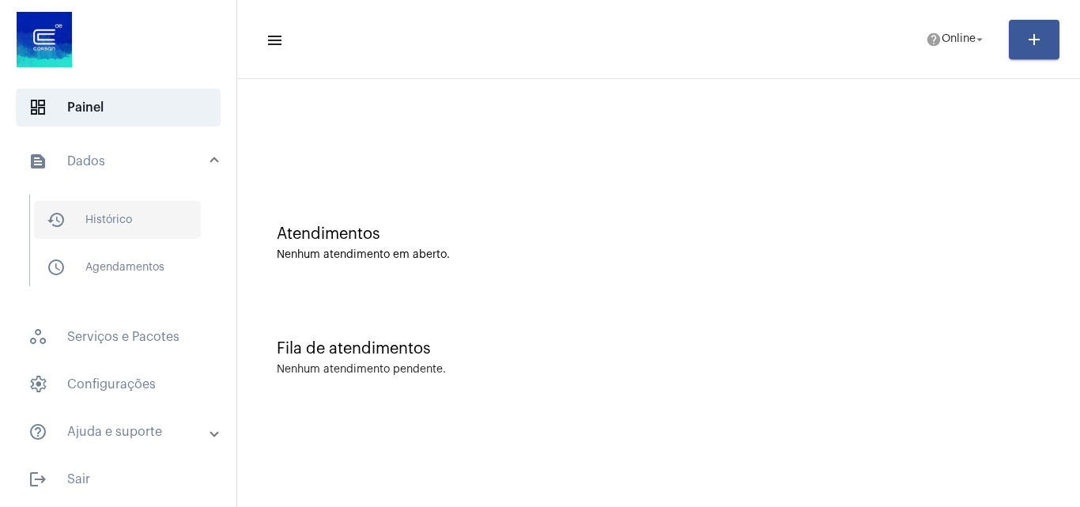
click at [126, 213] on span "history_outlined Histórico" at bounding box center [117, 220] width 167 height 38
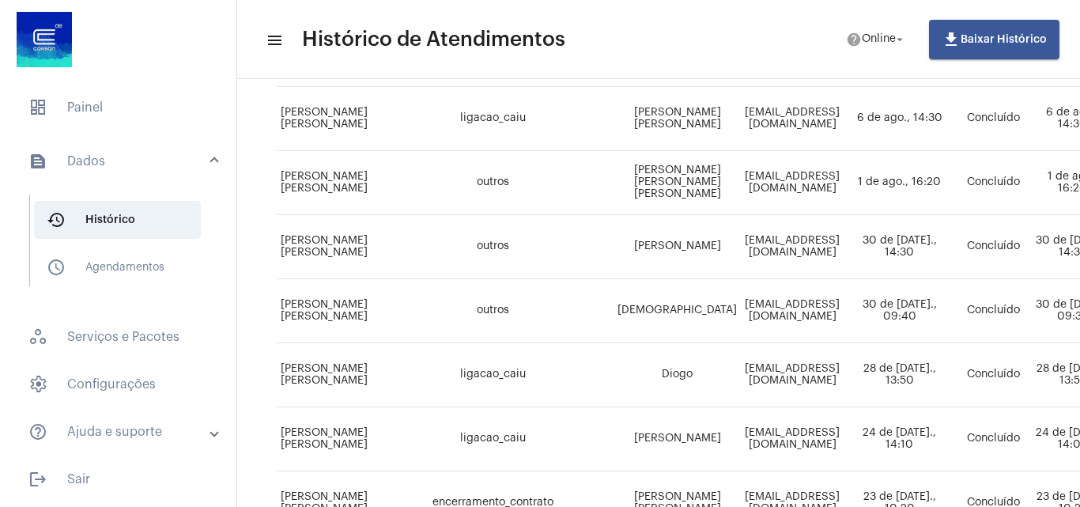
scroll to position [791, 0]
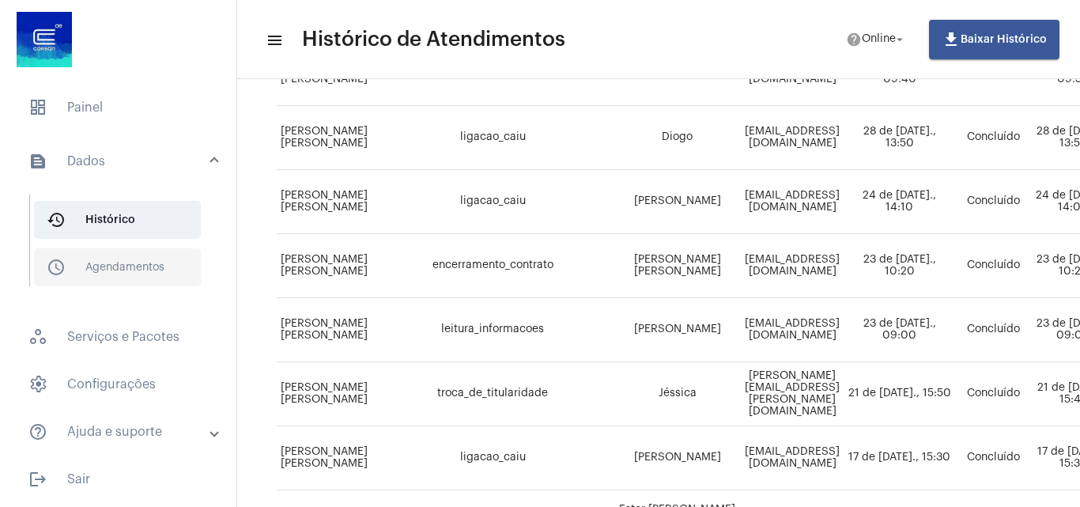
click at [87, 262] on span "schedule_outlined Agendamentos" at bounding box center [117, 267] width 167 height 38
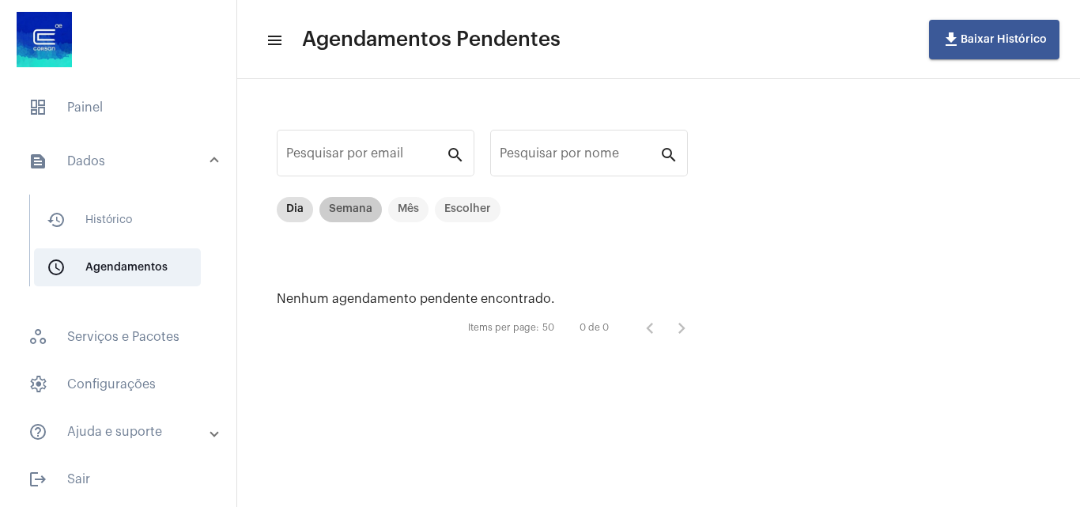
click at [363, 217] on mat-chip "Semana" at bounding box center [350, 209] width 62 height 25
click at [141, 228] on span "history_outlined Histórico" at bounding box center [117, 220] width 167 height 38
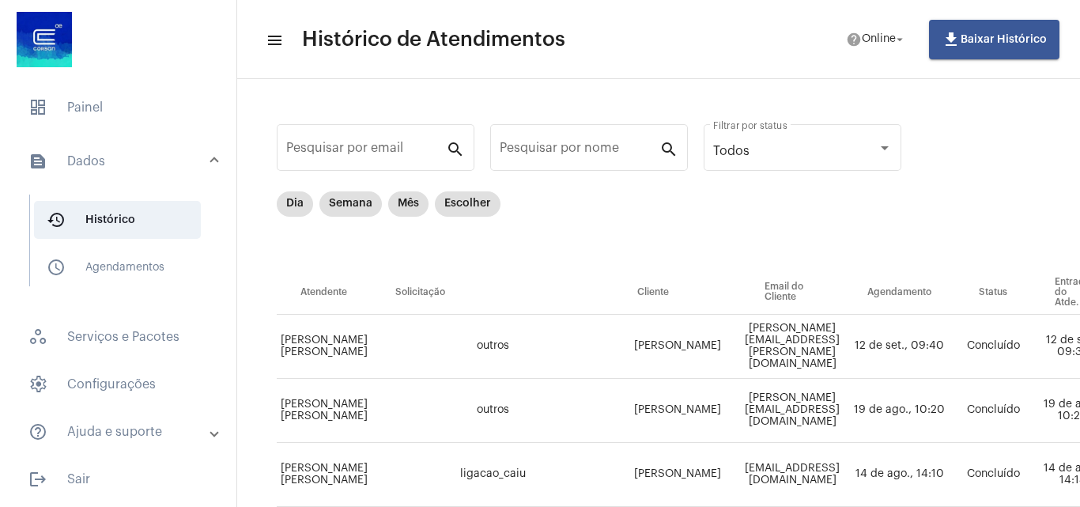
scroll to position [4, 0]
click at [344, 208] on mat-chip "Semana" at bounding box center [350, 205] width 62 height 25
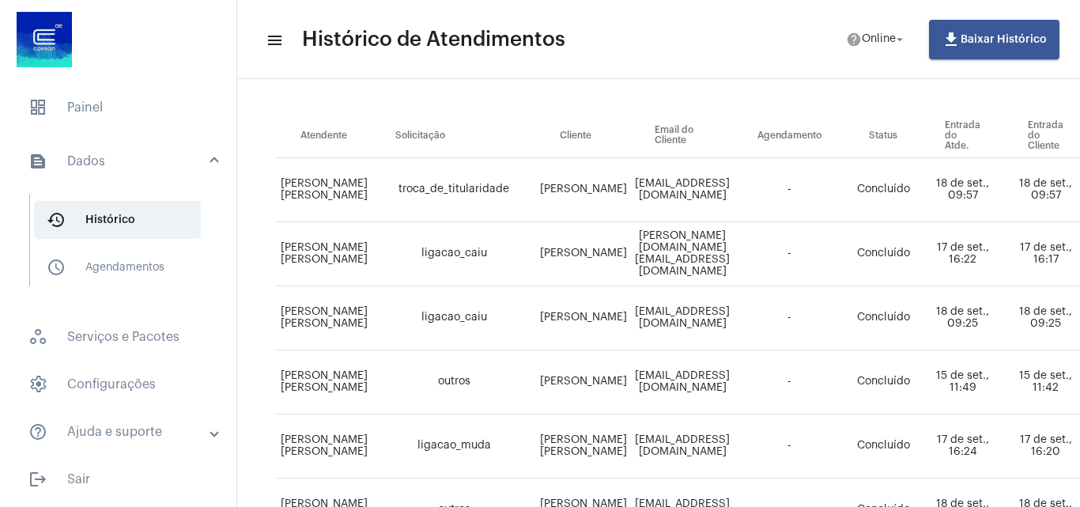
scroll to position [0, 0]
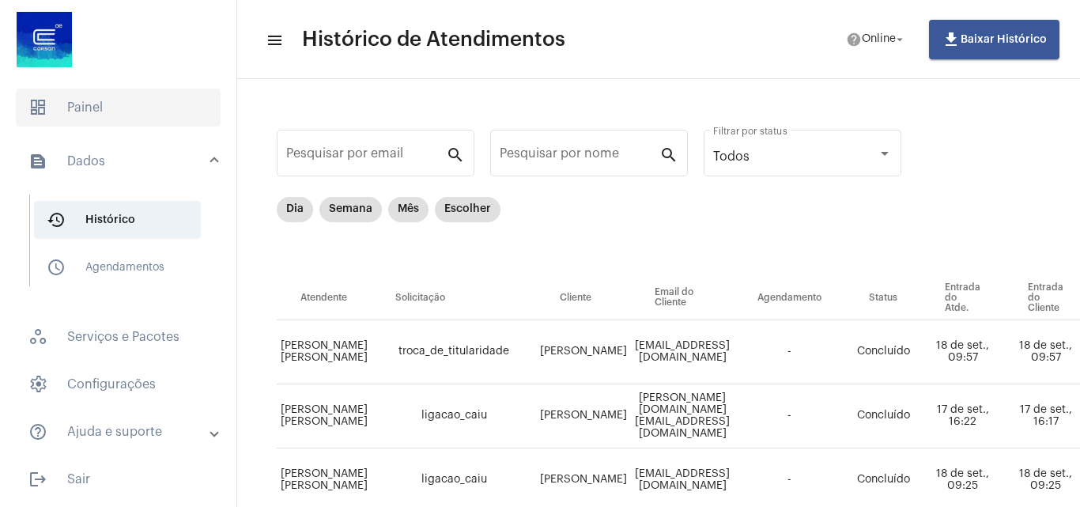
click at [109, 122] on span "dashboard Painel" at bounding box center [118, 108] width 205 height 38
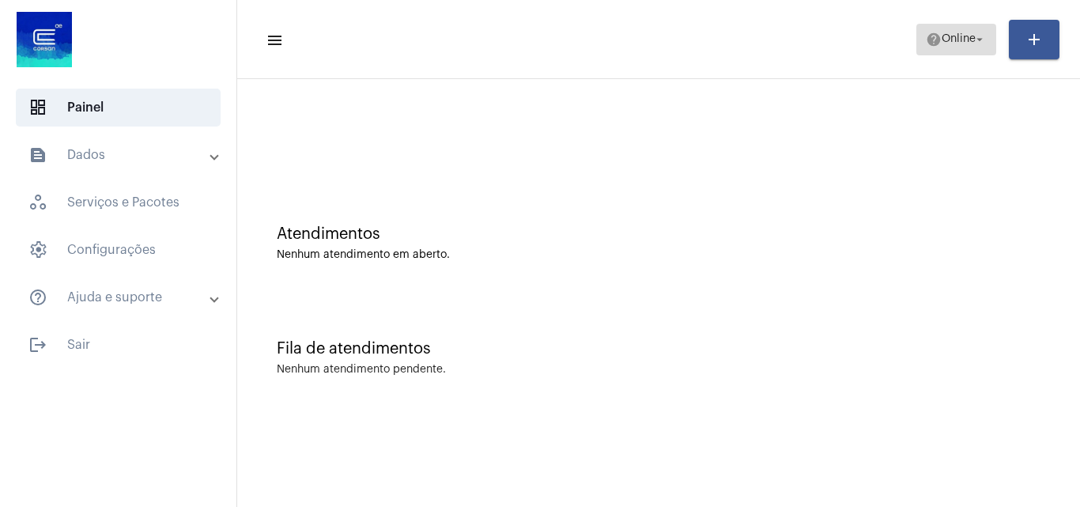
click at [959, 49] on span "help Online arrow_drop_down" at bounding box center [956, 39] width 61 height 28
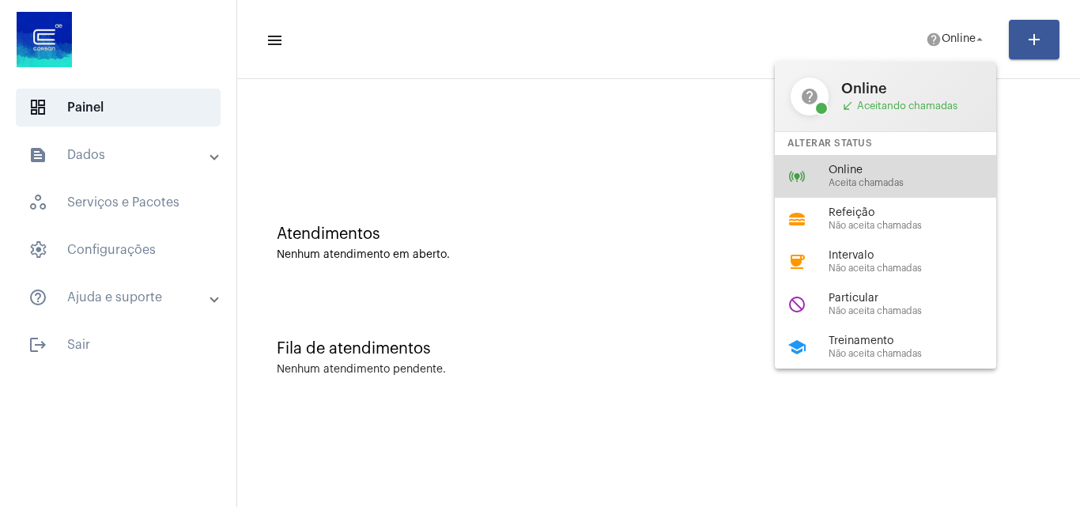
click at [887, 167] on span "Online" at bounding box center [918, 170] width 180 height 12
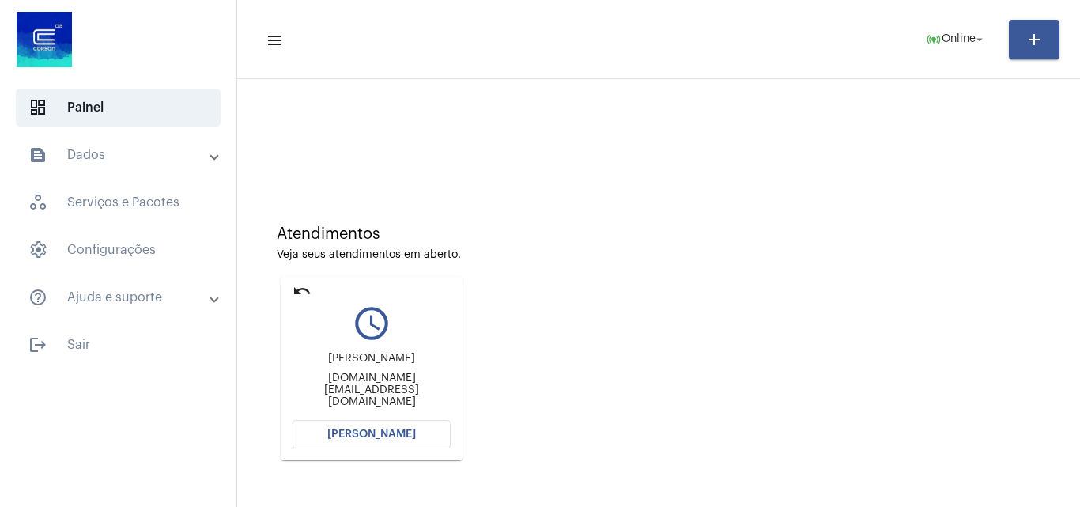
drag, startPoint x: 901, startPoint y: 278, endPoint x: 858, endPoint y: 298, distance: 47.0
click at [901, 278] on div "Atendimentos Veja seus atendimentos em aberto. undo query_builder [PERSON_NAME]…" at bounding box center [658, 337] width 827 height 318
click at [335, 431] on span "[PERSON_NAME]" at bounding box center [371, 433] width 89 height 11
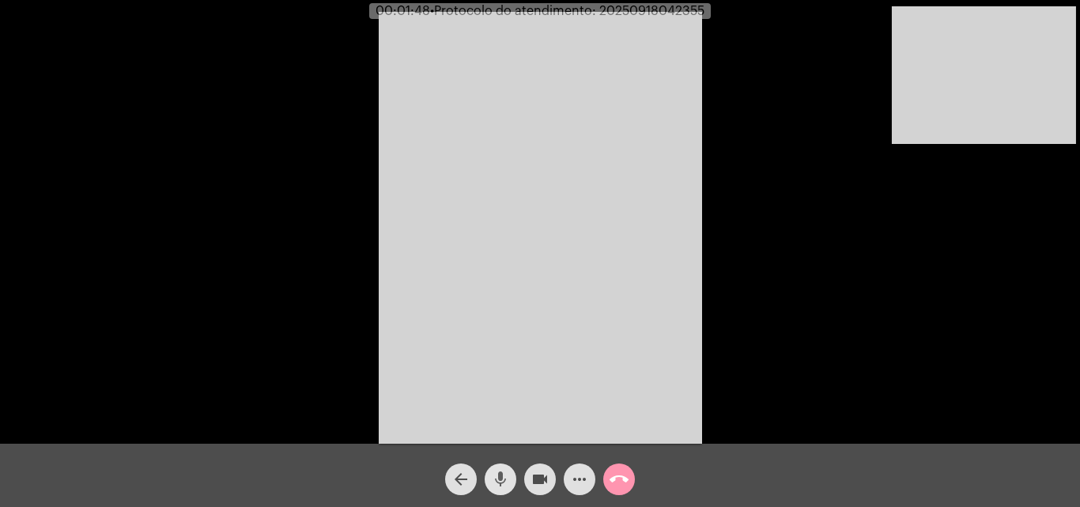
click at [496, 467] on span "mic" at bounding box center [500, 479] width 19 height 32
click at [499, 477] on mat-icon "mic_off" at bounding box center [500, 479] width 19 height 19
click at [506, 472] on mat-icon "mic" at bounding box center [500, 479] width 19 height 19
click at [503, 475] on mat-icon "mic_off" at bounding box center [500, 479] width 19 height 19
click at [503, 475] on mat-icon "mic" at bounding box center [500, 479] width 19 height 19
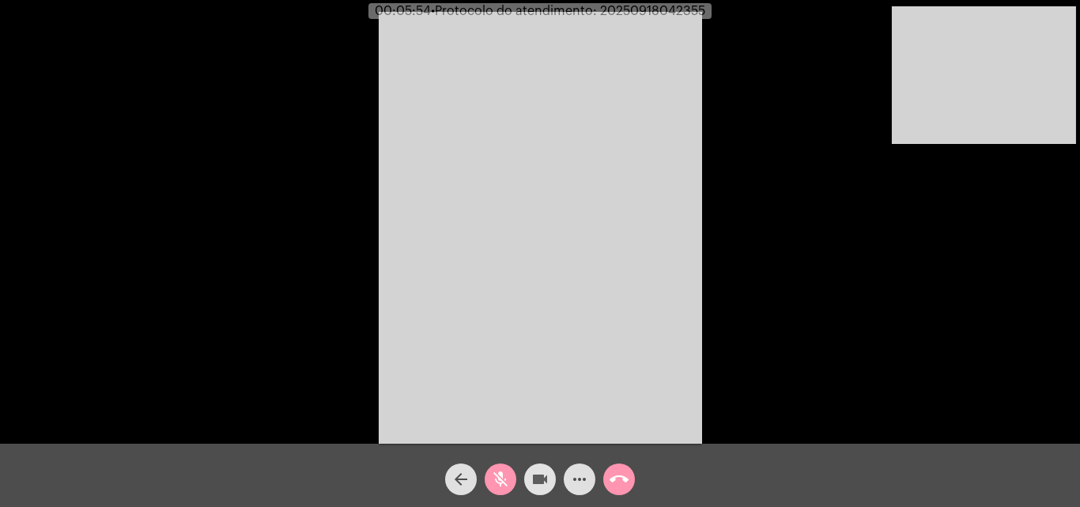
click at [534, 480] on mat-icon "videocam" at bounding box center [539, 479] width 19 height 19
drag, startPoint x: 542, startPoint y: 467, endPoint x: 470, endPoint y: 443, distance: 76.7
click at [540, 473] on span "videocam_off" at bounding box center [539, 479] width 19 height 32
click at [509, 479] on mat-icon "mic_off" at bounding box center [500, 479] width 19 height 19
click at [636, 13] on span "• Protocolo do atendimento: 20250918042355" at bounding box center [565, 11] width 274 height 13
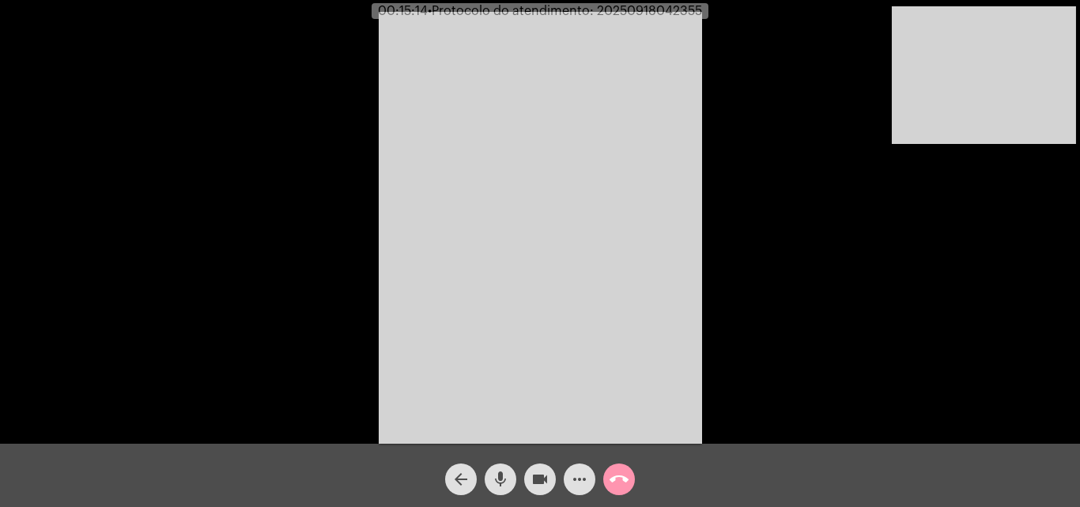
click at [636, 13] on span "• Protocolo do atendimento: 20250918042355" at bounding box center [565, 11] width 274 height 13
copy span "20250918042355"
click at [614, 477] on mat-icon "call_end" at bounding box center [618, 479] width 19 height 19
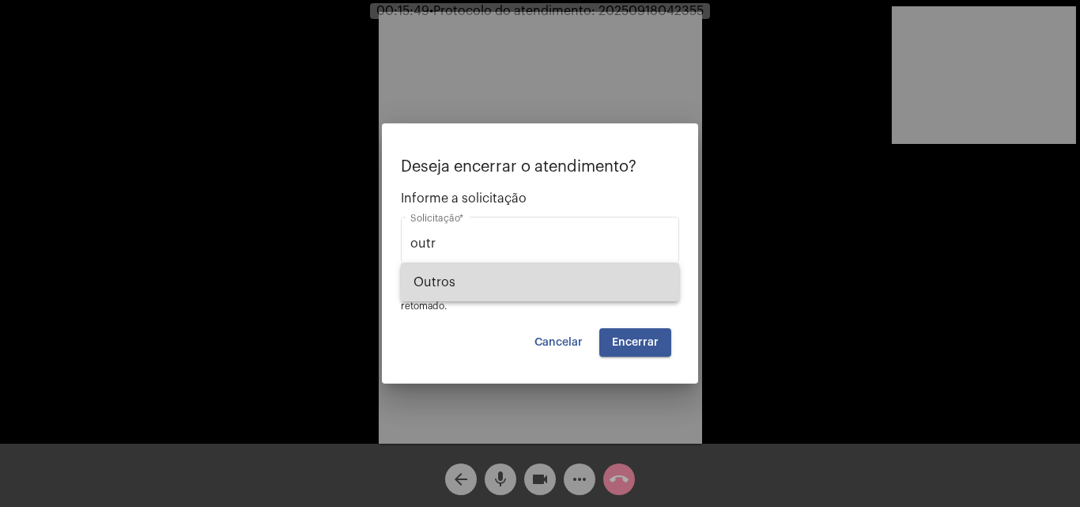
click at [476, 281] on span "Outros" at bounding box center [539, 282] width 253 height 38
type input "Outros"
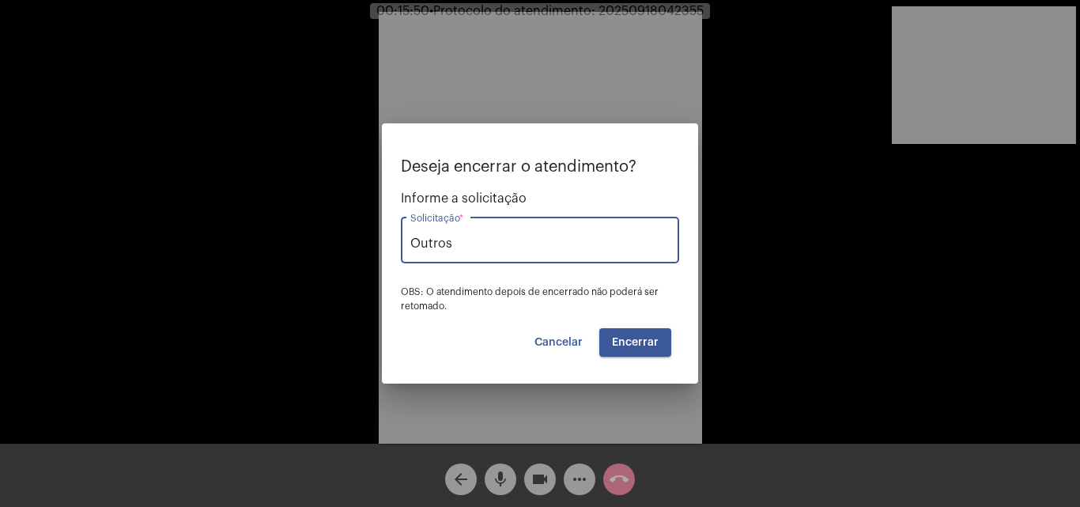
click at [645, 343] on span "Encerrar" at bounding box center [635, 342] width 47 height 11
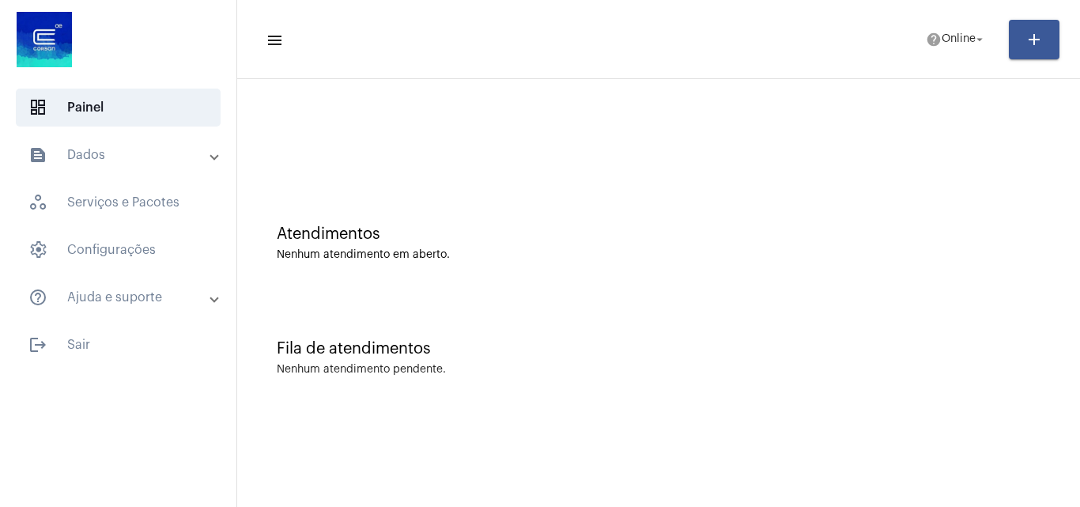
drag, startPoint x: 935, startPoint y: 253, endPoint x: 808, endPoint y: 114, distance: 188.6
click at [935, 253] on div "Nenhum atendimento em aberto." at bounding box center [659, 255] width 764 height 12
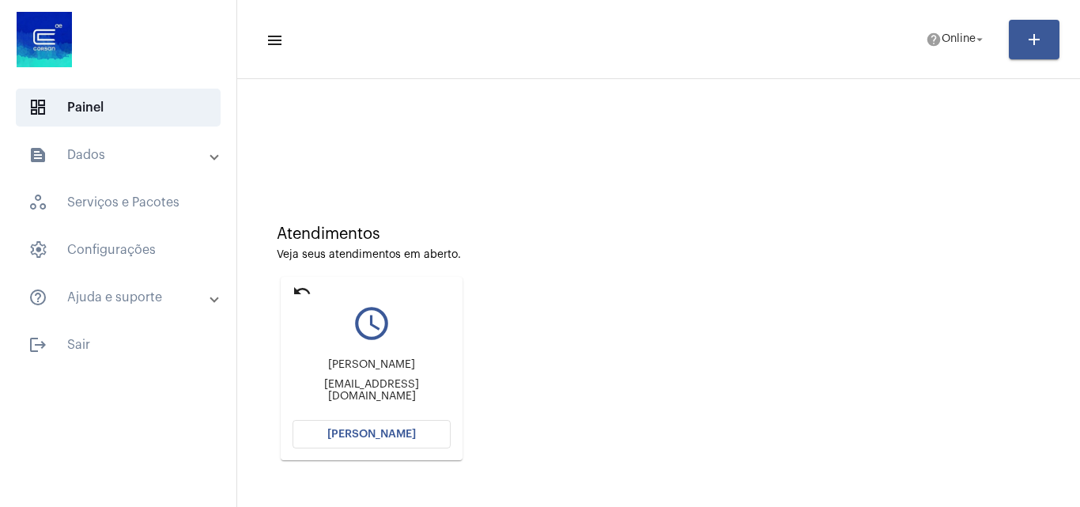
click at [739, 266] on div "Atendimentos Veja seus atendimentos em aberto. undo query_builder [PERSON_NAME]…" at bounding box center [658, 337] width 827 height 318
click at [387, 437] on span "[PERSON_NAME]" at bounding box center [371, 433] width 89 height 11
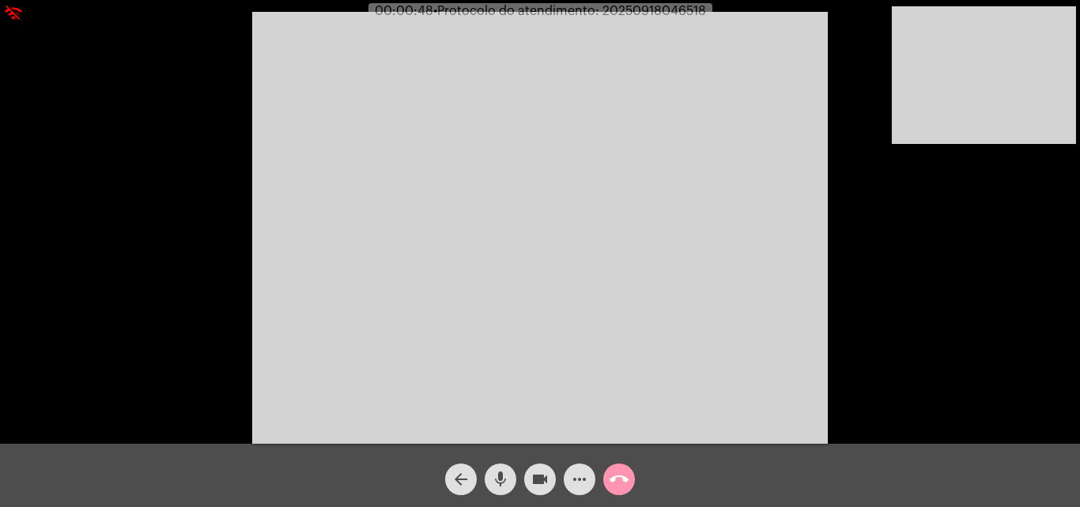
click at [504, 474] on mat-icon "mic" at bounding box center [500, 479] width 19 height 19
click at [502, 473] on mat-icon "mic_off" at bounding box center [500, 479] width 19 height 19
click at [495, 474] on mat-icon "mic" at bounding box center [500, 479] width 19 height 19
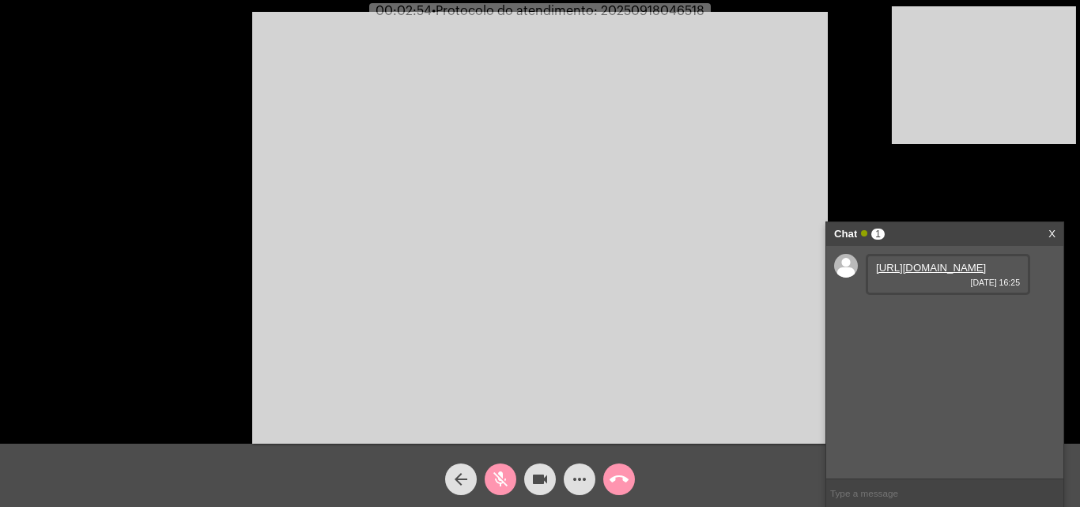
click at [495, 481] on mat-icon "mic_off" at bounding box center [500, 479] width 19 height 19
click at [917, 274] on link "[URL][DOMAIN_NAME]" at bounding box center [931, 268] width 110 height 12
click at [500, 477] on mat-icon "mic" at bounding box center [500, 479] width 19 height 19
click at [507, 473] on mat-icon "mic_off" at bounding box center [500, 479] width 19 height 19
click at [956, 319] on link "[URL][DOMAIN_NAME]" at bounding box center [931, 313] width 110 height 12
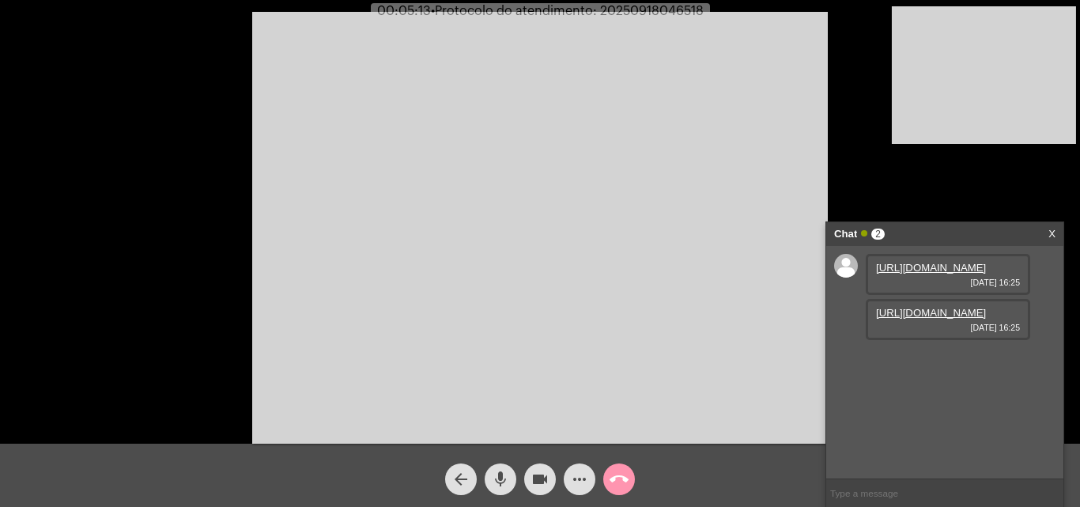
click at [500, 473] on mat-icon "mic" at bounding box center [500, 479] width 19 height 19
click at [502, 481] on mat-icon "mic_off" at bounding box center [500, 479] width 19 height 19
click at [499, 467] on span "mic" at bounding box center [500, 479] width 19 height 32
click at [533, 474] on mat-icon "videocam" at bounding box center [539, 479] width 19 height 19
click at [500, 477] on mat-icon "mic_off" at bounding box center [500, 479] width 19 height 19
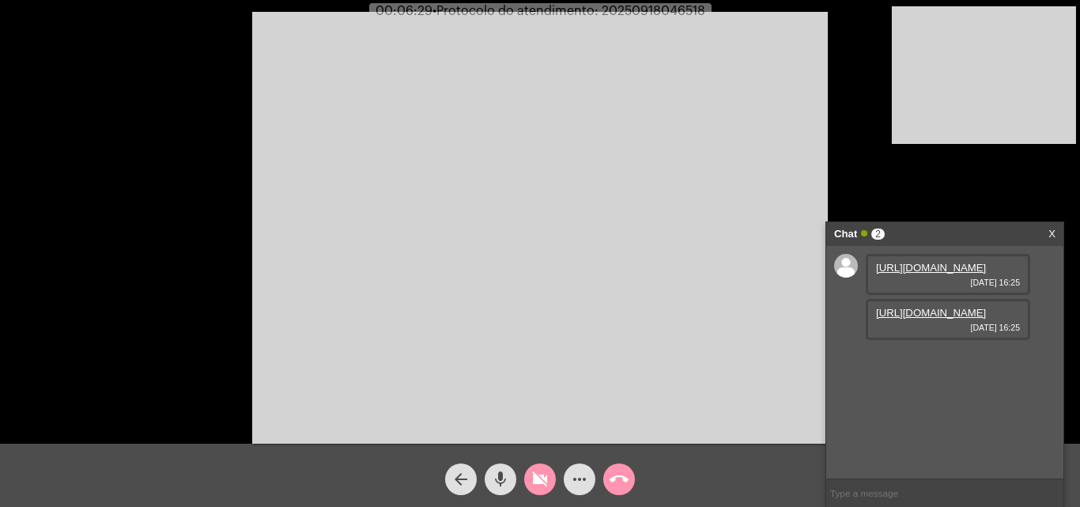
click at [493, 487] on mat-icon "mic" at bounding box center [500, 479] width 19 height 19
click at [493, 487] on mat-icon "mic_off" at bounding box center [500, 479] width 19 height 19
click at [493, 487] on mat-icon "mic" at bounding box center [500, 479] width 19 height 19
drag, startPoint x: 539, startPoint y: 481, endPoint x: 555, endPoint y: 476, distance: 16.8
click at [541, 481] on mat-icon "videocam_off" at bounding box center [539, 479] width 19 height 19
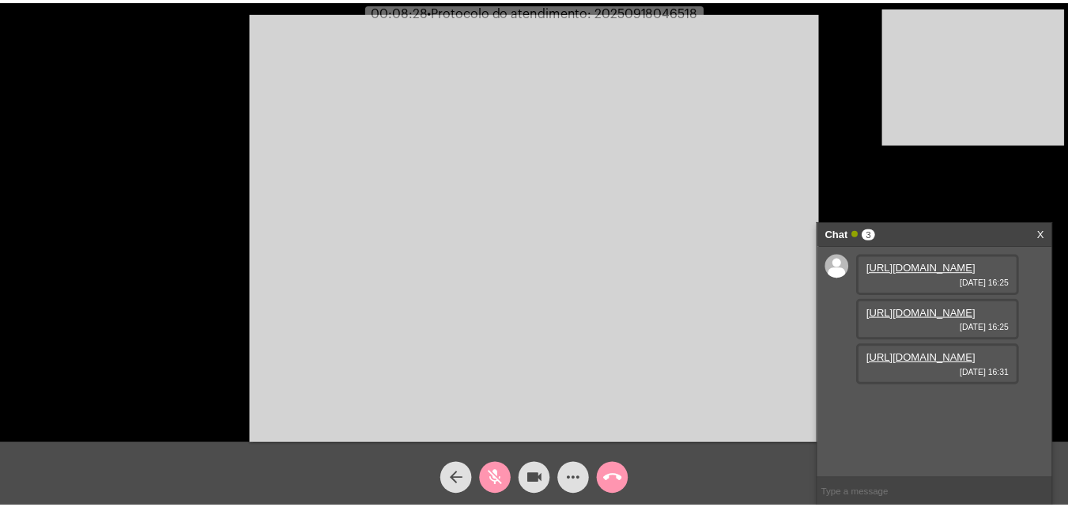
scroll to position [13, 0]
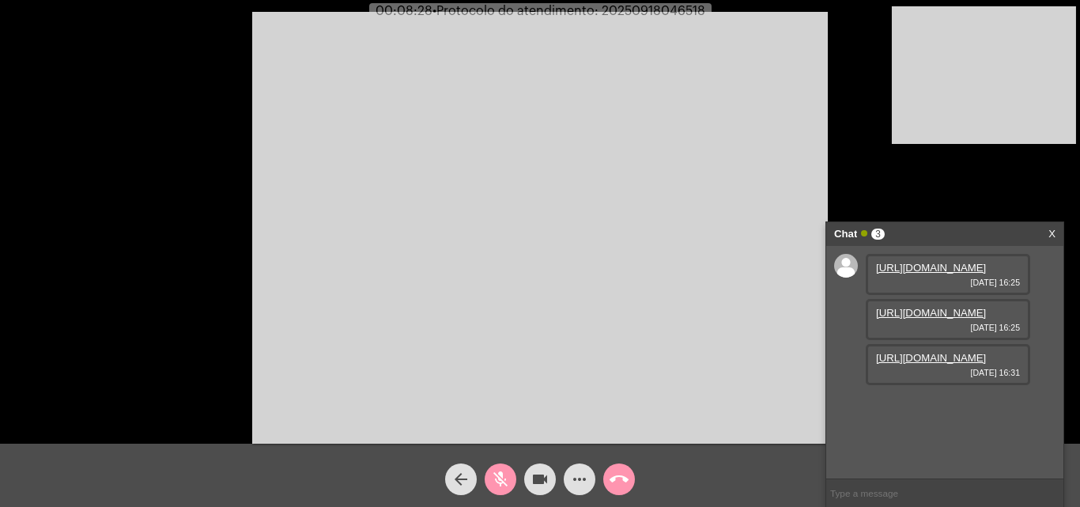
click at [913, 364] on link "[URL][DOMAIN_NAME]" at bounding box center [931, 358] width 110 height 12
click at [544, 485] on mat-icon "videocam" at bounding box center [539, 479] width 19 height 19
click at [905, 364] on link "[URL][DOMAIN_NAME]" at bounding box center [931, 358] width 110 height 12
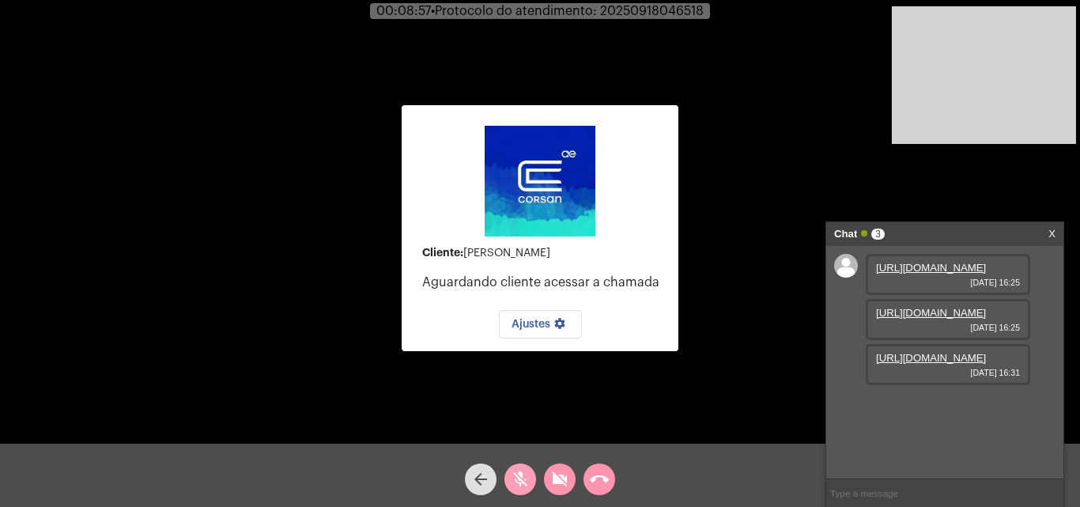
click at [524, 475] on mat-icon "mic_off" at bounding box center [520, 479] width 19 height 19
click at [544, 472] on div "videocam_off" at bounding box center [560, 475] width 40 height 40
click at [601, 468] on span "call_end" at bounding box center [599, 479] width 19 height 32
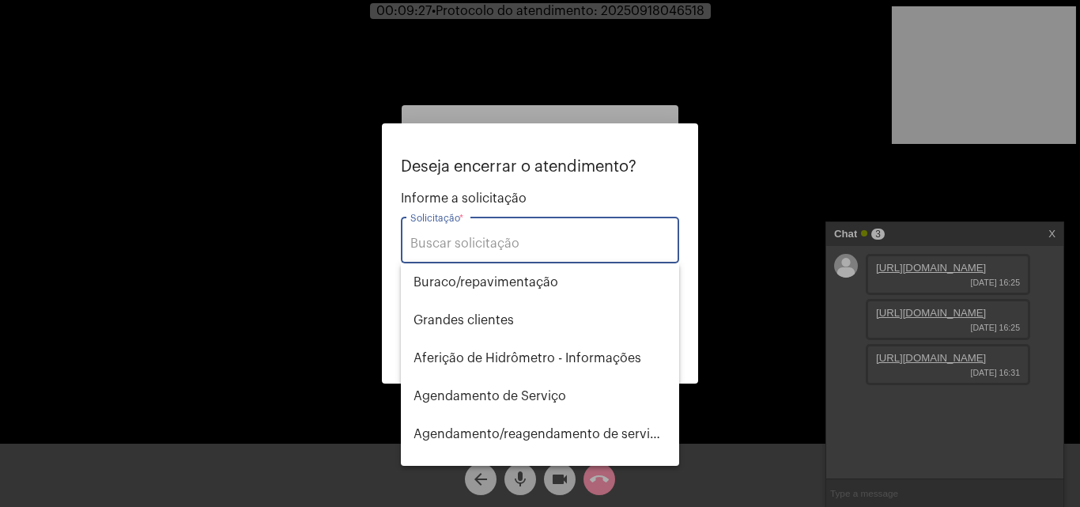
click at [500, 245] on input "Solicitação *" at bounding box center [539, 243] width 259 height 14
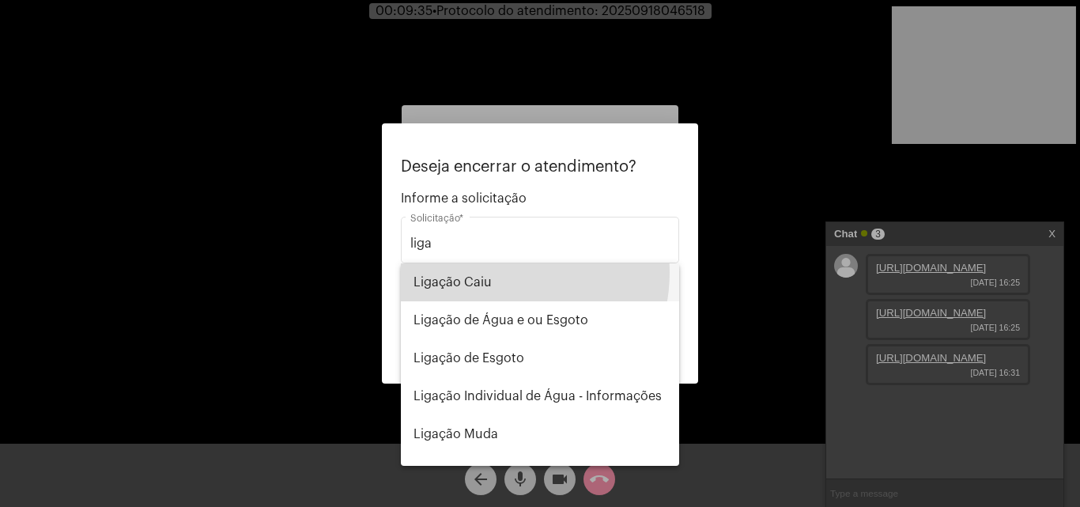
click at [494, 272] on span "Ligação Caiu" at bounding box center [539, 282] width 253 height 38
type input "Ligação Caiu"
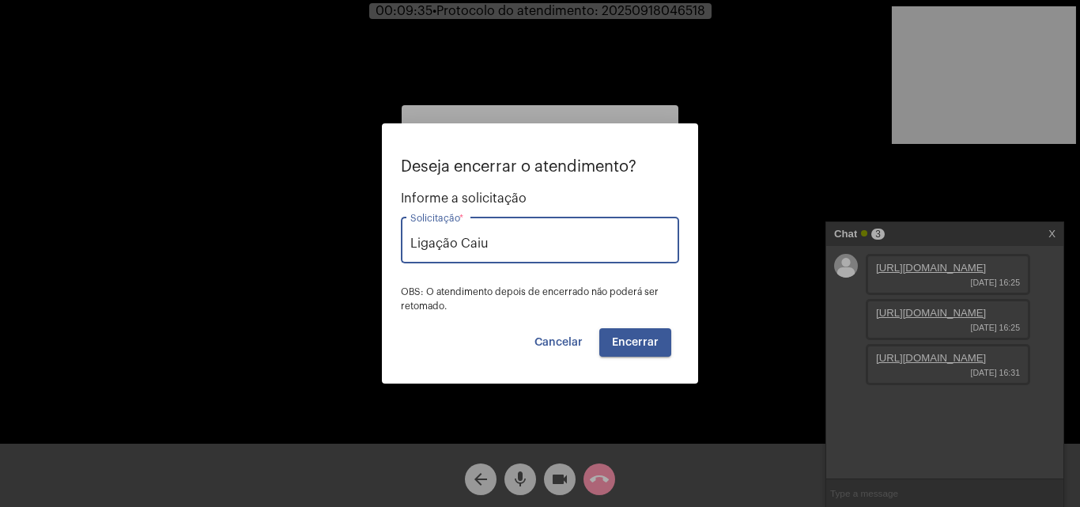
click at [640, 338] on span "Encerrar" at bounding box center [635, 342] width 47 height 11
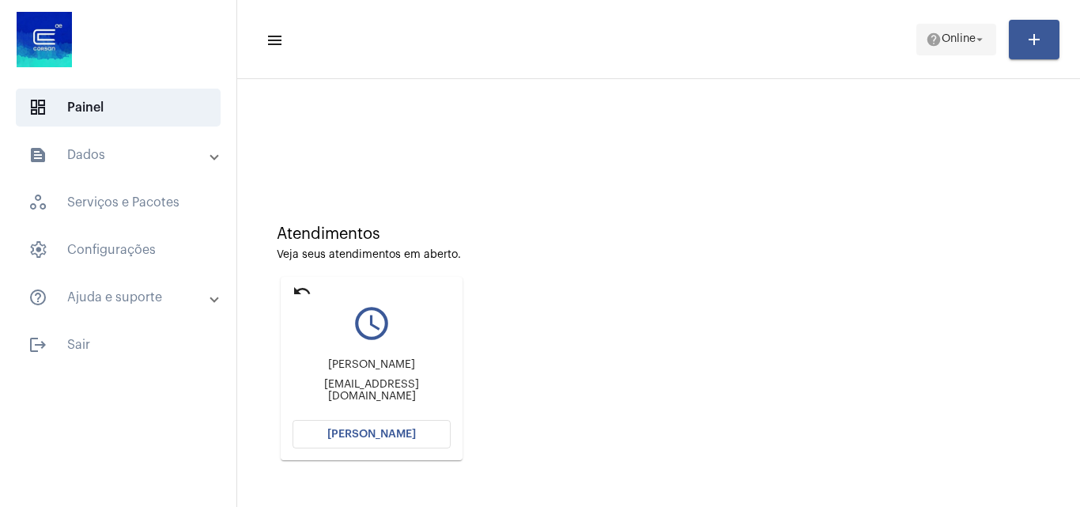
click at [972, 36] on span "Online" at bounding box center [958, 39] width 34 height 11
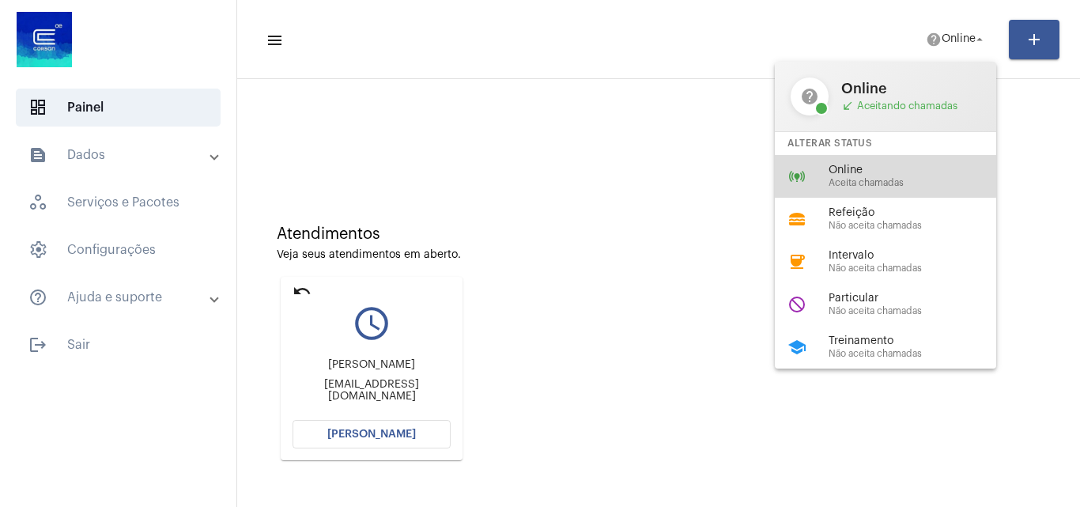
click at [872, 160] on div "online_prediction Online Aceita chamadas" at bounding box center [898, 176] width 247 height 43
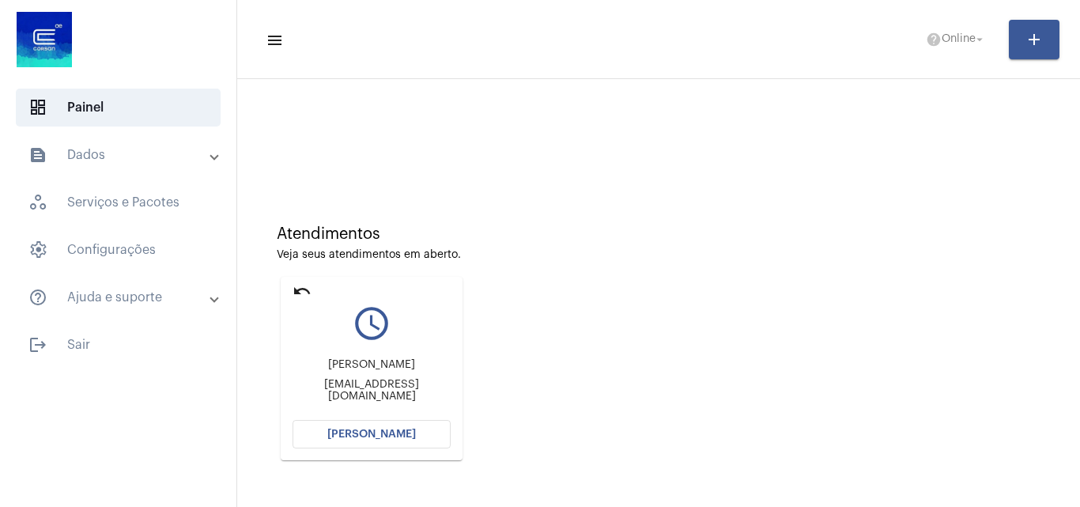
click at [489, 183] on div "Atendimentos Veja seus atendimentos em aberto. undo query_builder [PERSON_NAME]…" at bounding box center [658, 337] width 827 height 318
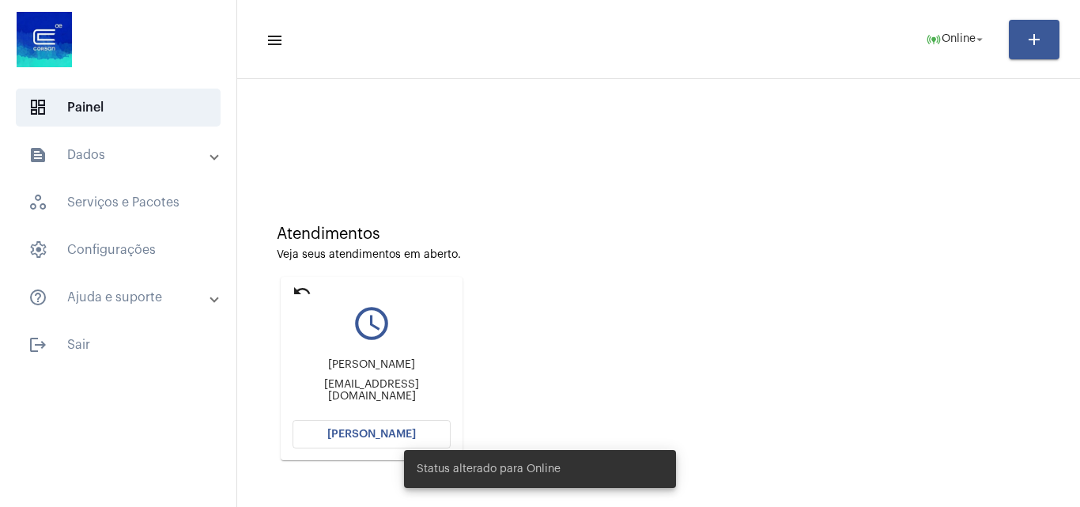
click at [401, 438] on div "Status alterado para Online" at bounding box center [540, 469] width 310 height 76
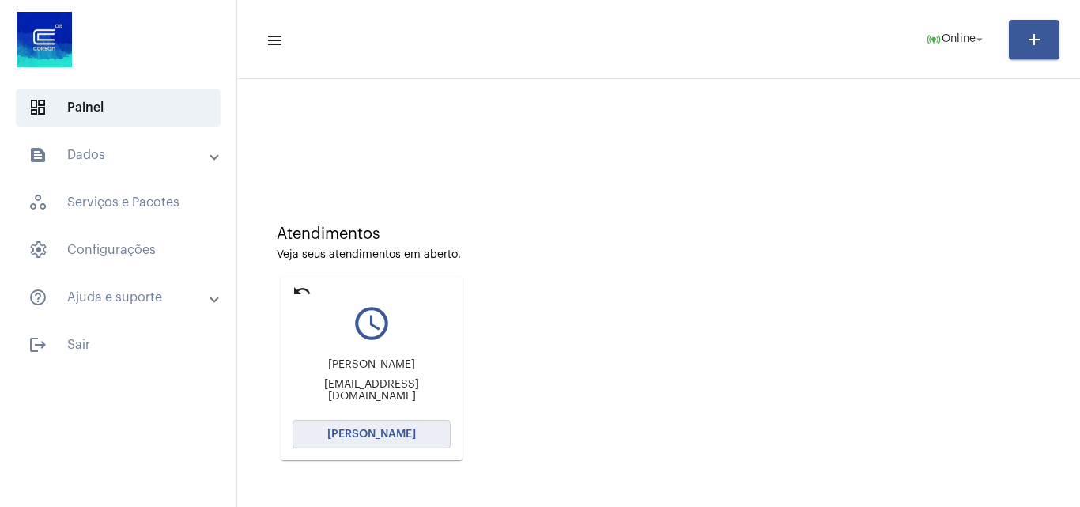
click at [389, 426] on button "[PERSON_NAME]" at bounding box center [371, 434] width 158 height 28
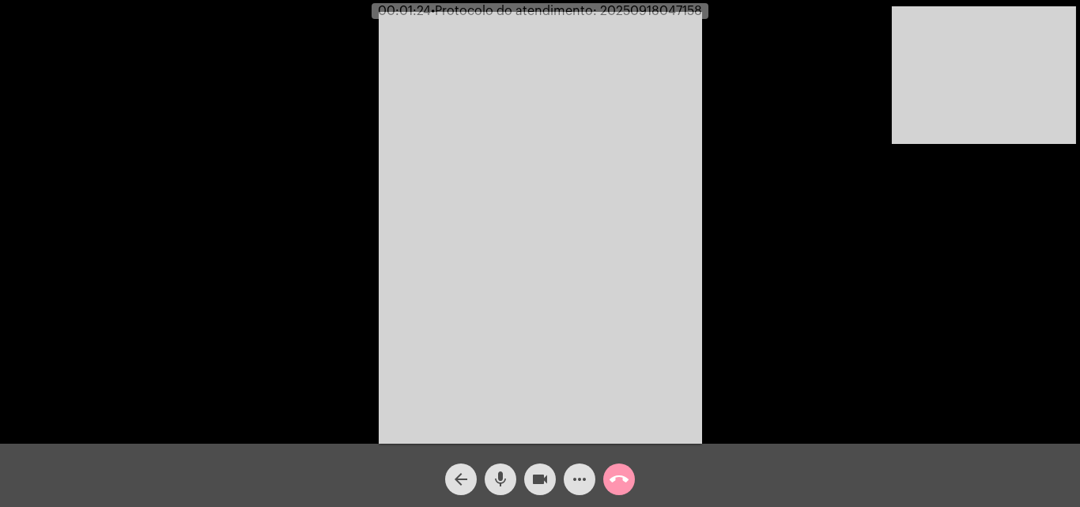
click at [508, 473] on mat-icon "mic" at bounding box center [500, 479] width 19 height 19
click at [488, 478] on button "mic_off" at bounding box center [501, 479] width 32 height 32
click at [493, 478] on mat-icon "mic" at bounding box center [500, 479] width 19 height 19
click at [500, 480] on mat-icon "mic_off" at bounding box center [500, 479] width 19 height 19
click at [647, 11] on span "• Protocolo do atendimento: 20250918047158" at bounding box center [569, 11] width 271 height 13
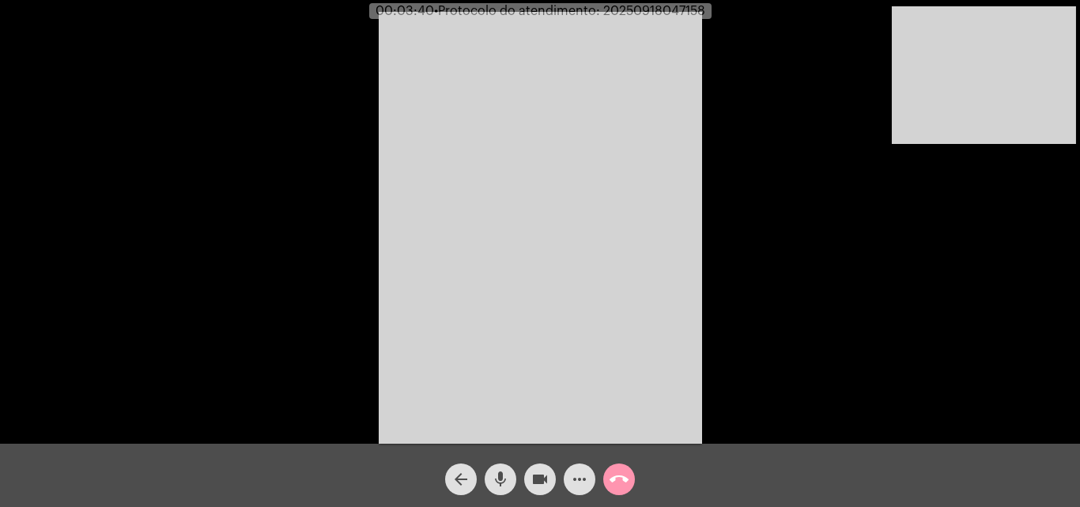
click at [647, 11] on span "• Protocolo do atendimento: 20250918047158" at bounding box center [569, 11] width 271 height 13
copy span "20250918047158"
click at [620, 474] on mat-icon "call_end" at bounding box center [618, 479] width 19 height 19
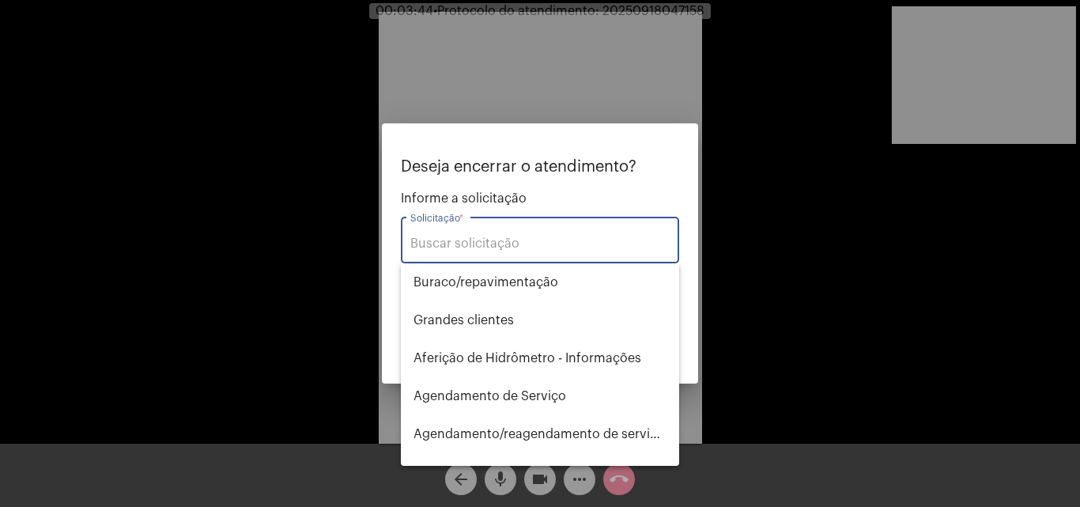
click at [526, 243] on input "Solicitação *" at bounding box center [539, 243] width 259 height 14
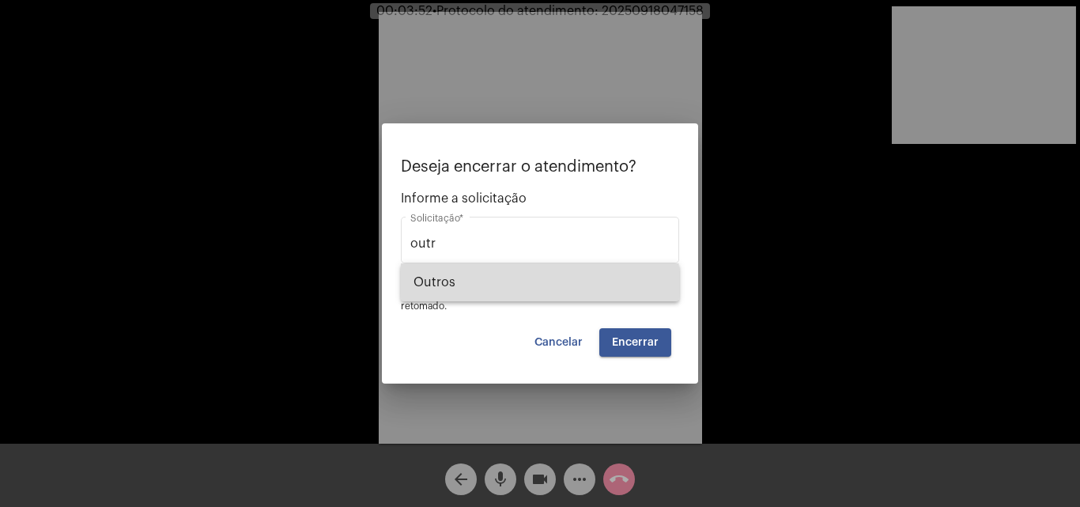
click at [515, 283] on span "Outros" at bounding box center [539, 282] width 253 height 38
type input "Outros"
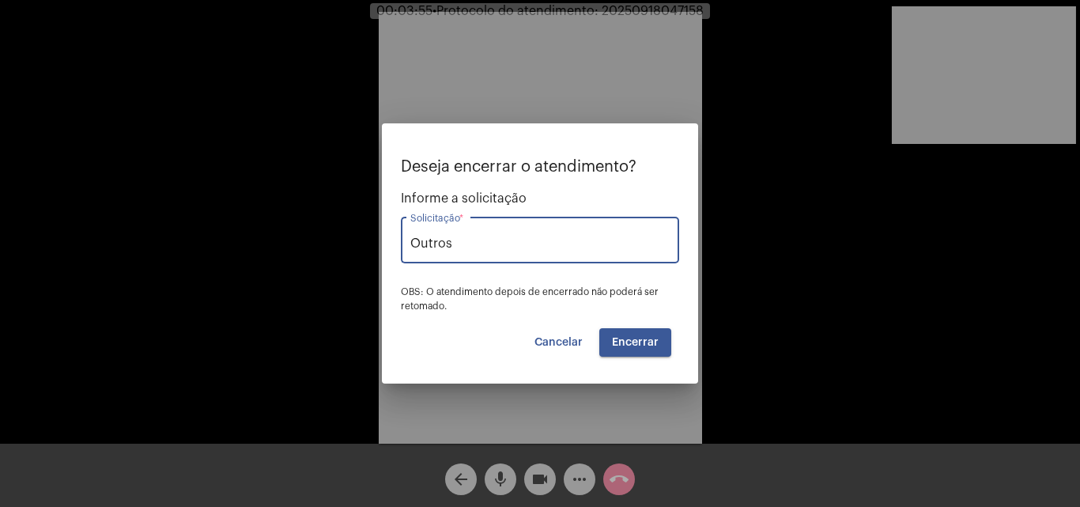
click at [653, 345] on span "Encerrar" at bounding box center [635, 342] width 47 height 11
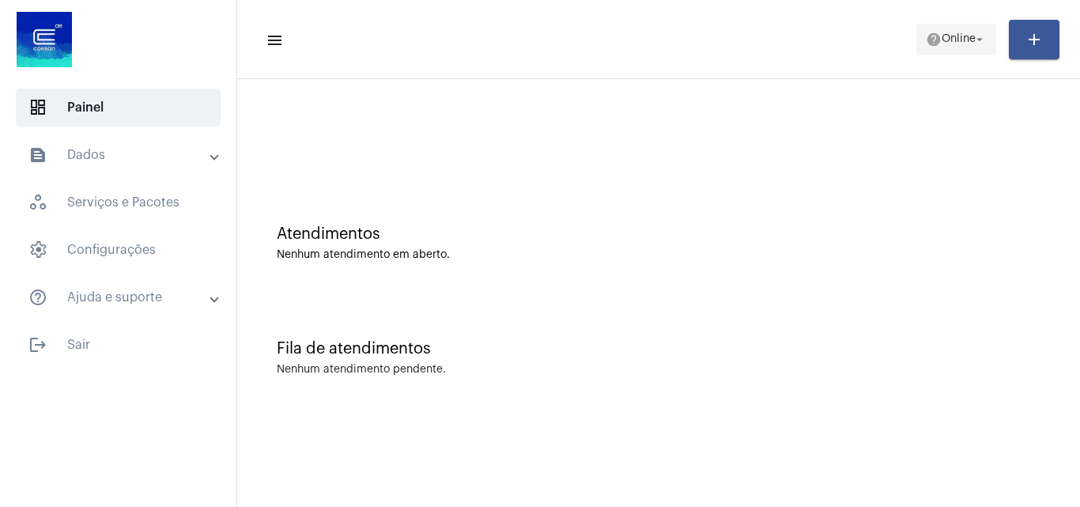
click at [960, 49] on span "help Online arrow_drop_down" at bounding box center [956, 39] width 61 height 28
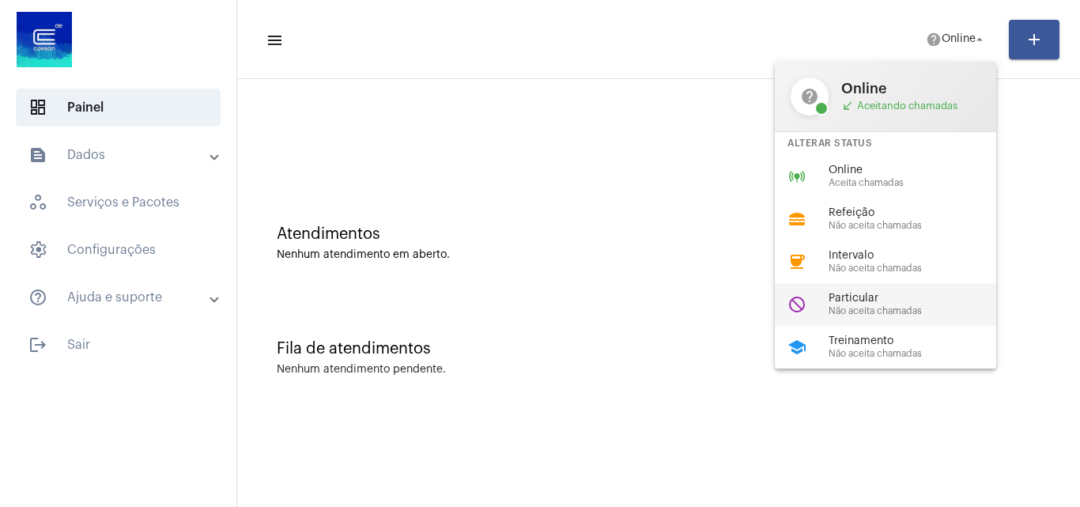
click at [885, 306] on span "Não aceita chamadas" at bounding box center [918, 311] width 180 height 10
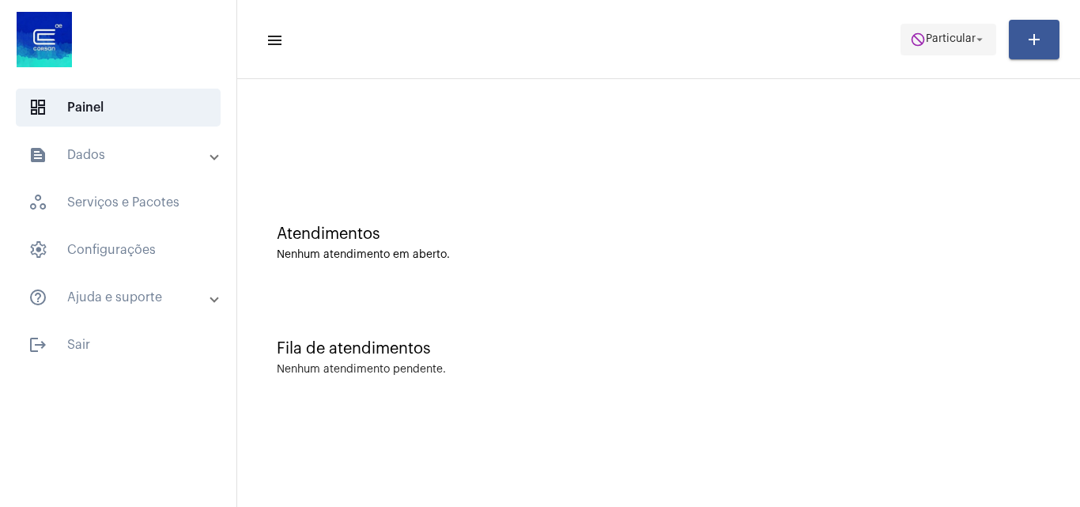
click at [941, 40] on span "Particular" at bounding box center [951, 39] width 50 height 11
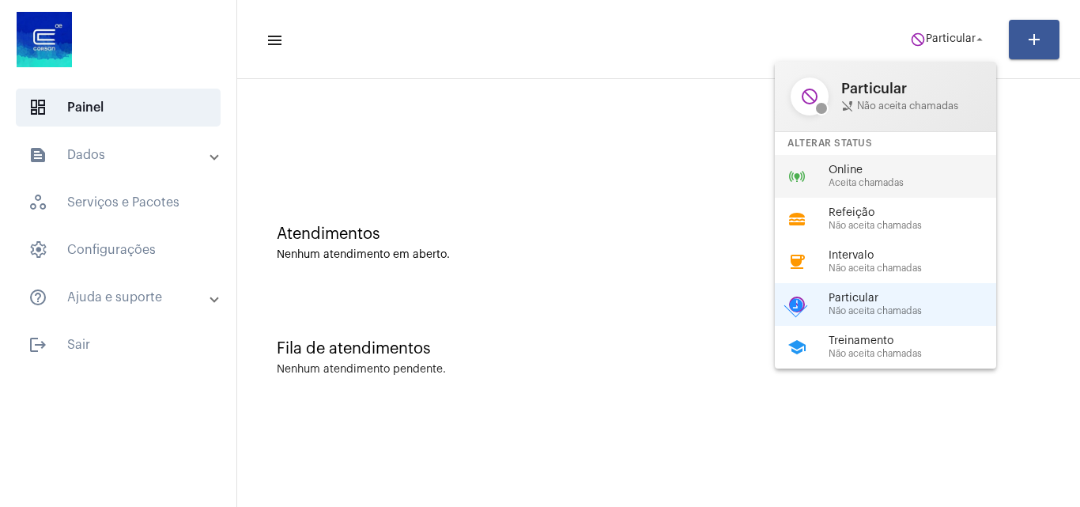
click at [856, 194] on div "online_prediction Online Aceita chamadas" at bounding box center [898, 176] width 247 height 43
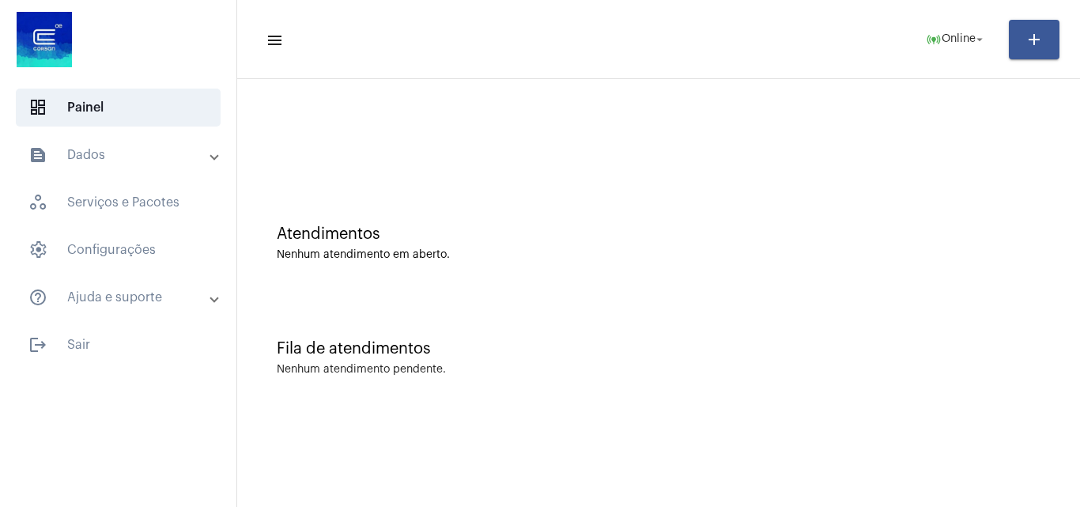
click at [967, 375] on div "Nenhum atendimento pendente." at bounding box center [659, 370] width 764 height 12
click at [123, 350] on span "logout Sair" at bounding box center [118, 345] width 205 height 38
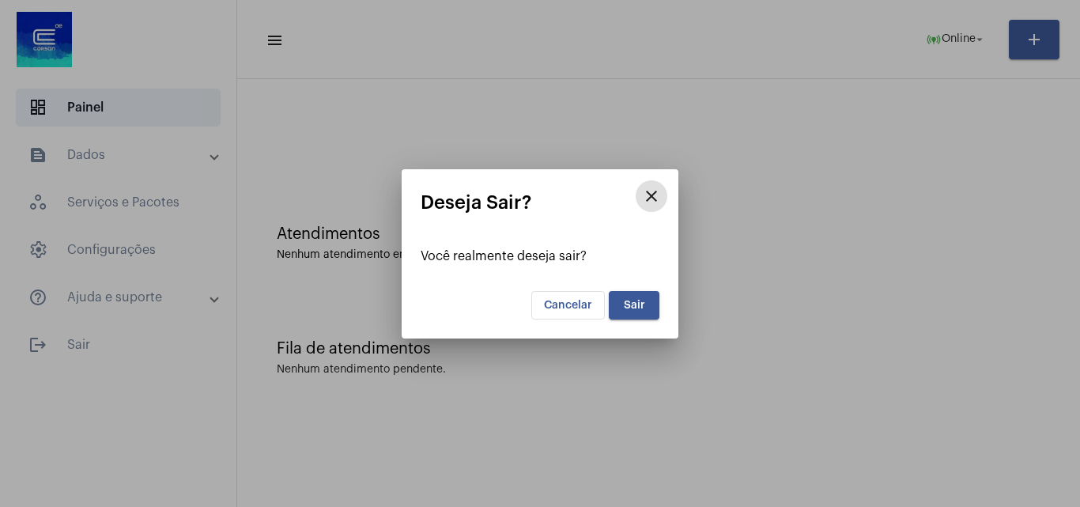
click at [626, 302] on span "Sair" at bounding box center [634, 305] width 21 height 11
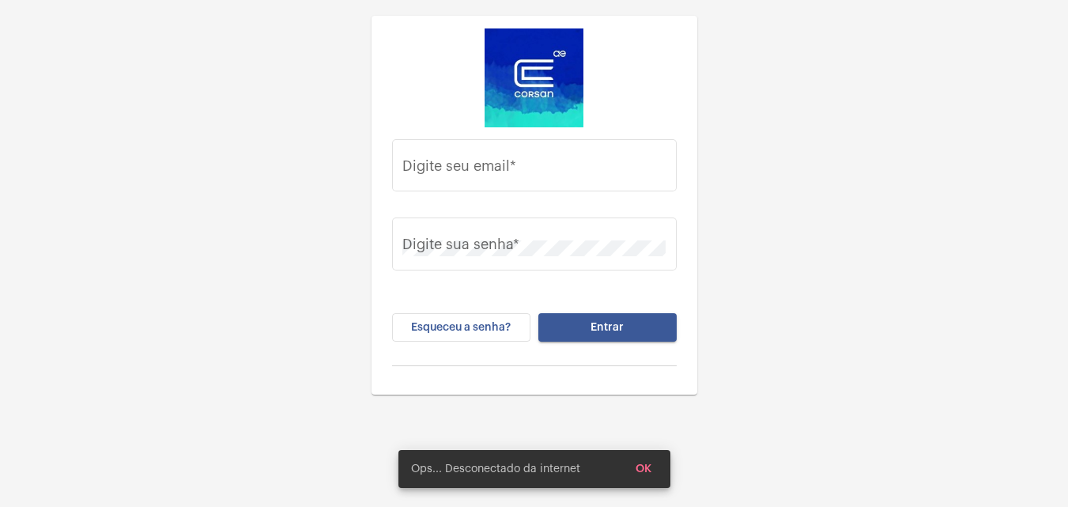
type input "[PERSON_NAME][EMAIL_ADDRESS][PERSON_NAME][DOMAIN_NAME]"
